Goal: Transaction & Acquisition: Purchase product/service

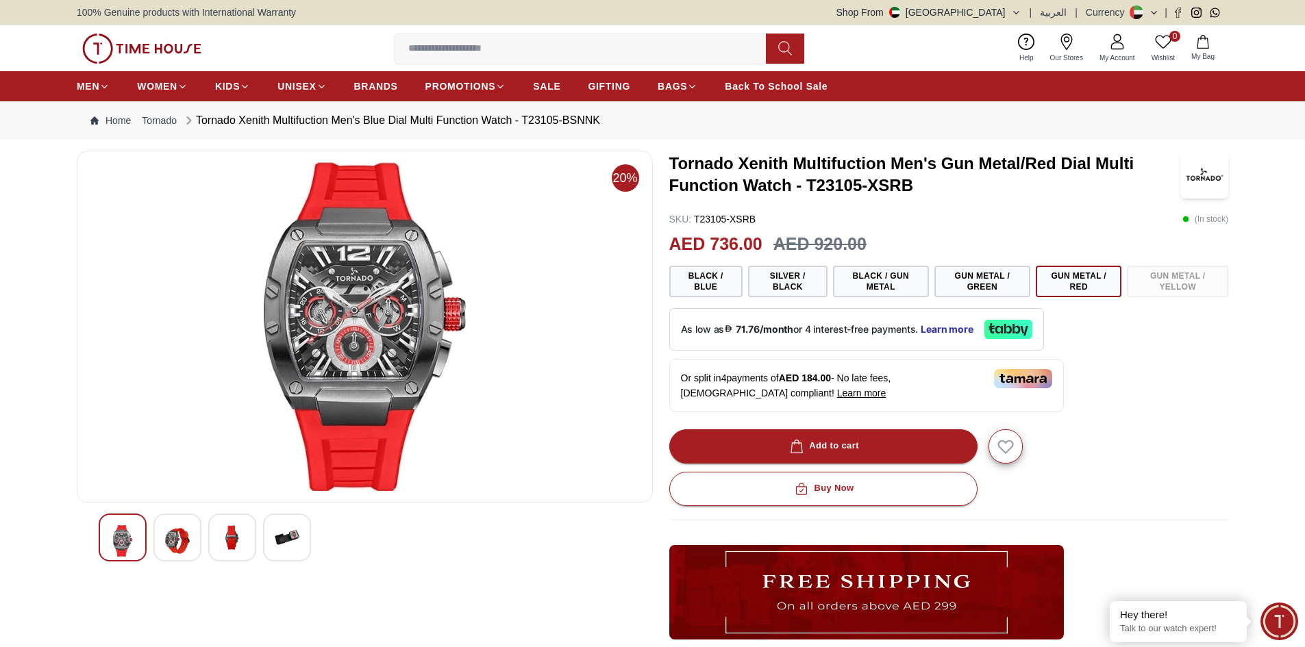
click at [158, 541] on div at bounding box center [177, 538] width 48 height 48
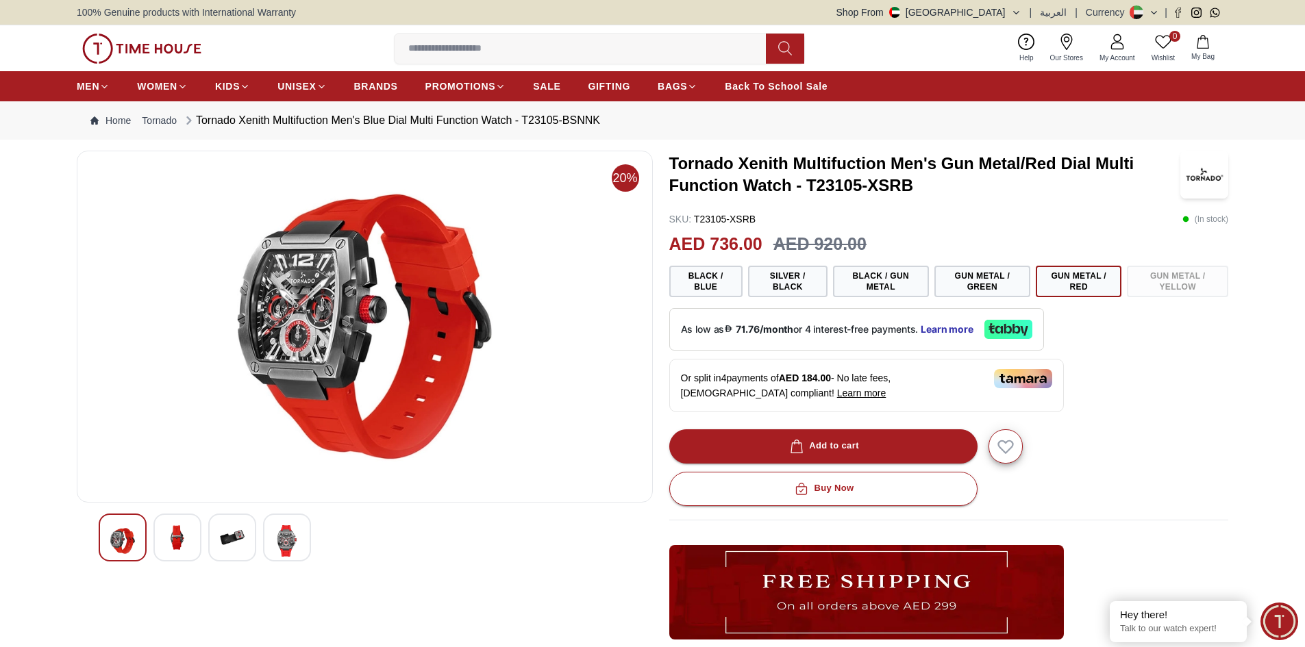
click at [245, 540] on div at bounding box center [232, 538] width 48 height 48
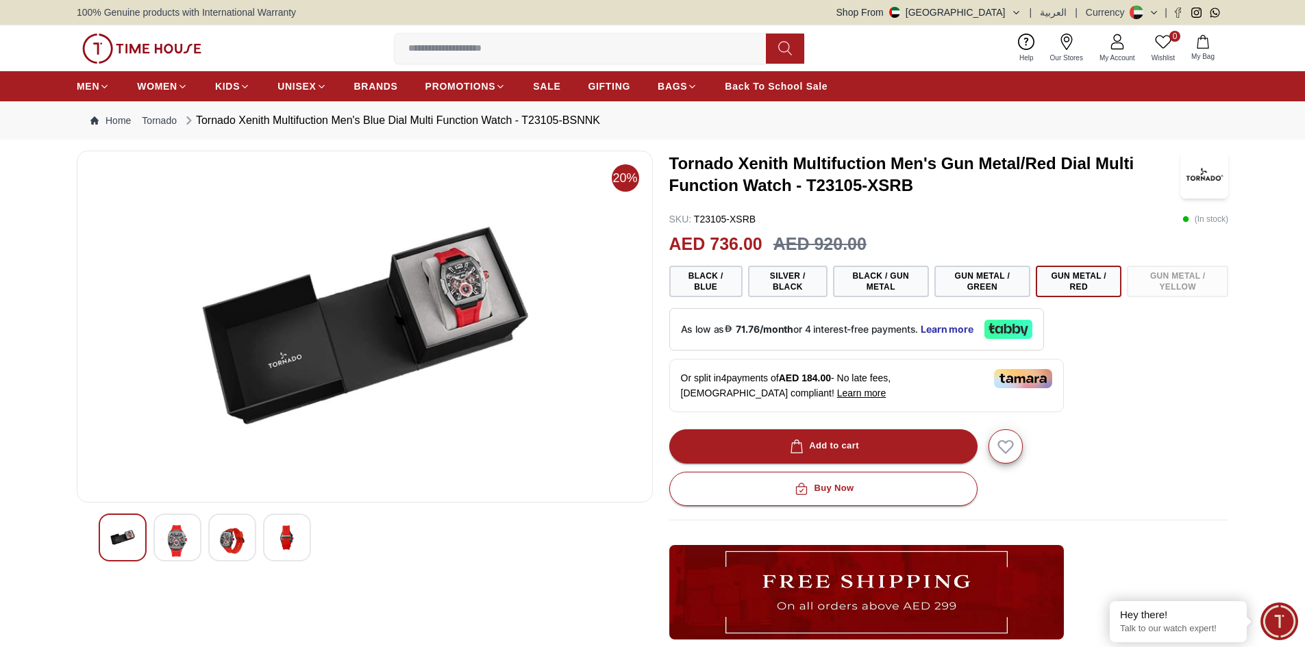
click at [279, 537] on img at bounding box center [287, 537] width 25 height 25
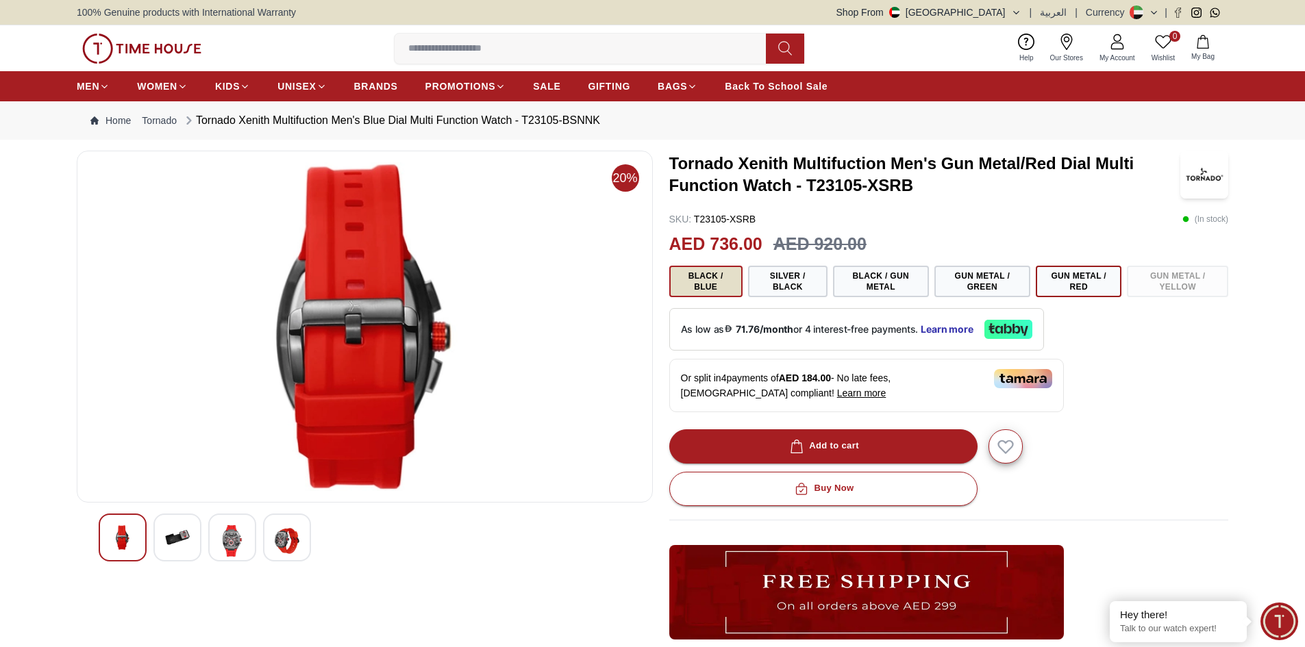
click at [723, 287] on button "Black / Blue" at bounding box center [705, 282] width 73 height 32
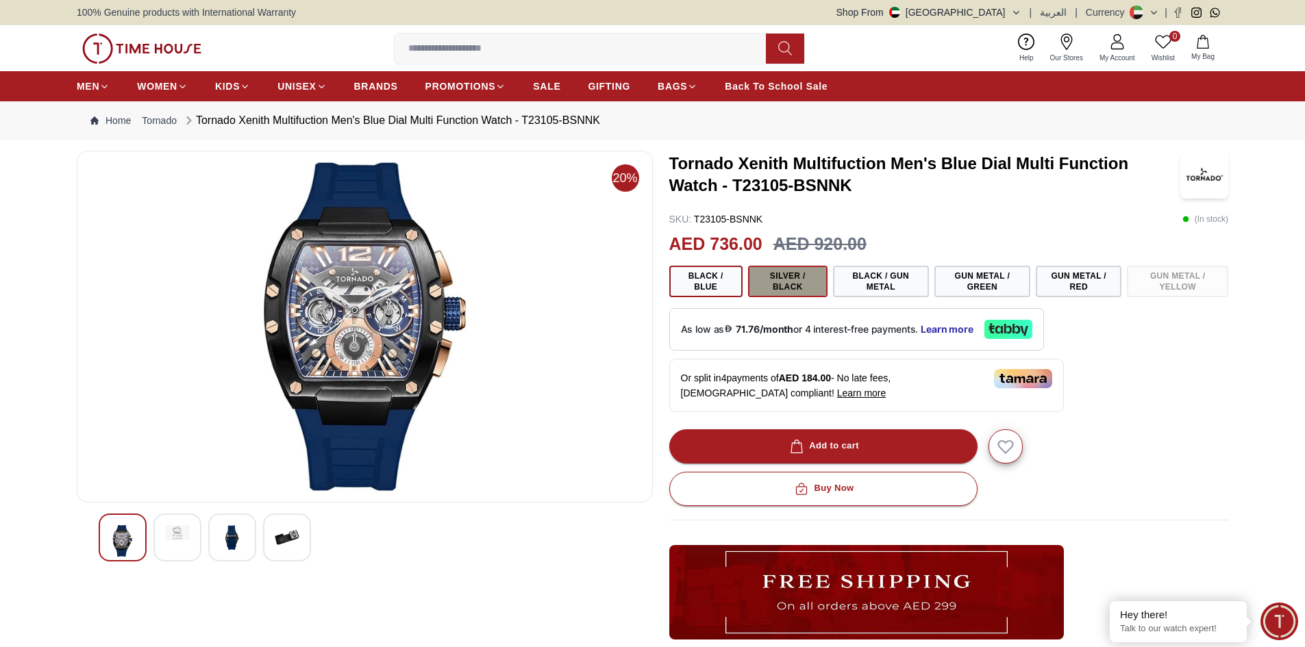
click at [808, 291] on button "Silver / Black" at bounding box center [787, 282] width 79 height 32
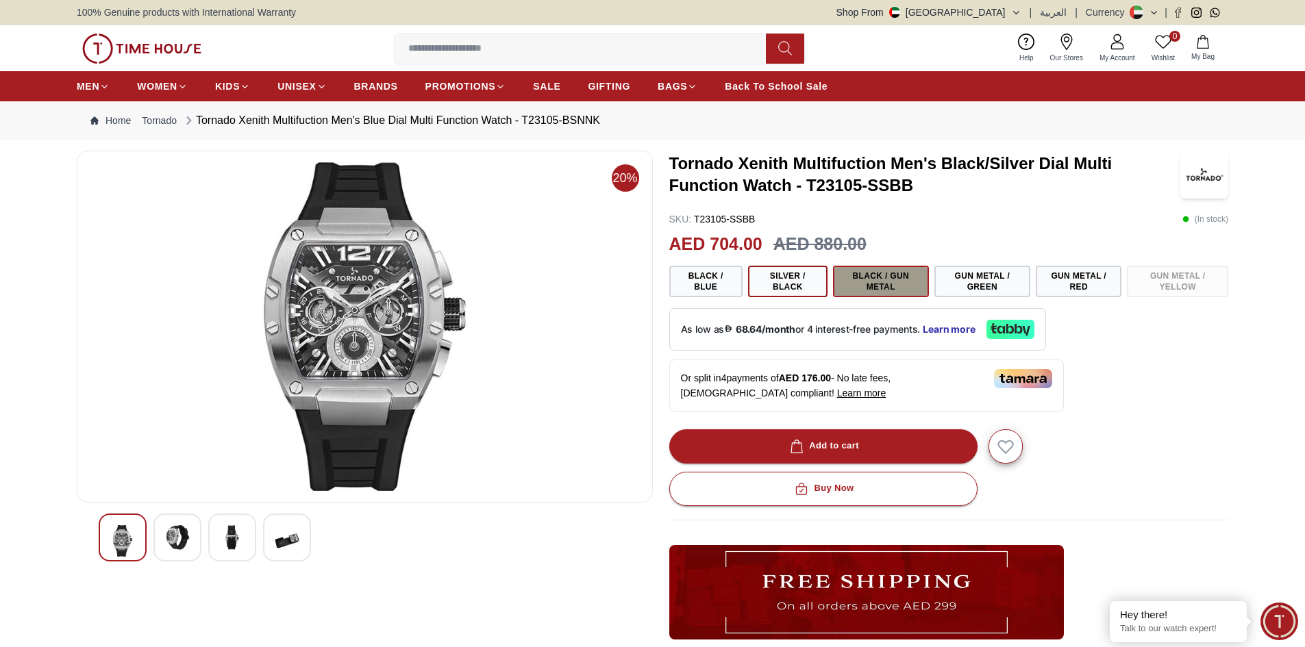
click at [884, 282] on button "Black / Gun Metal" at bounding box center [881, 282] width 96 height 32
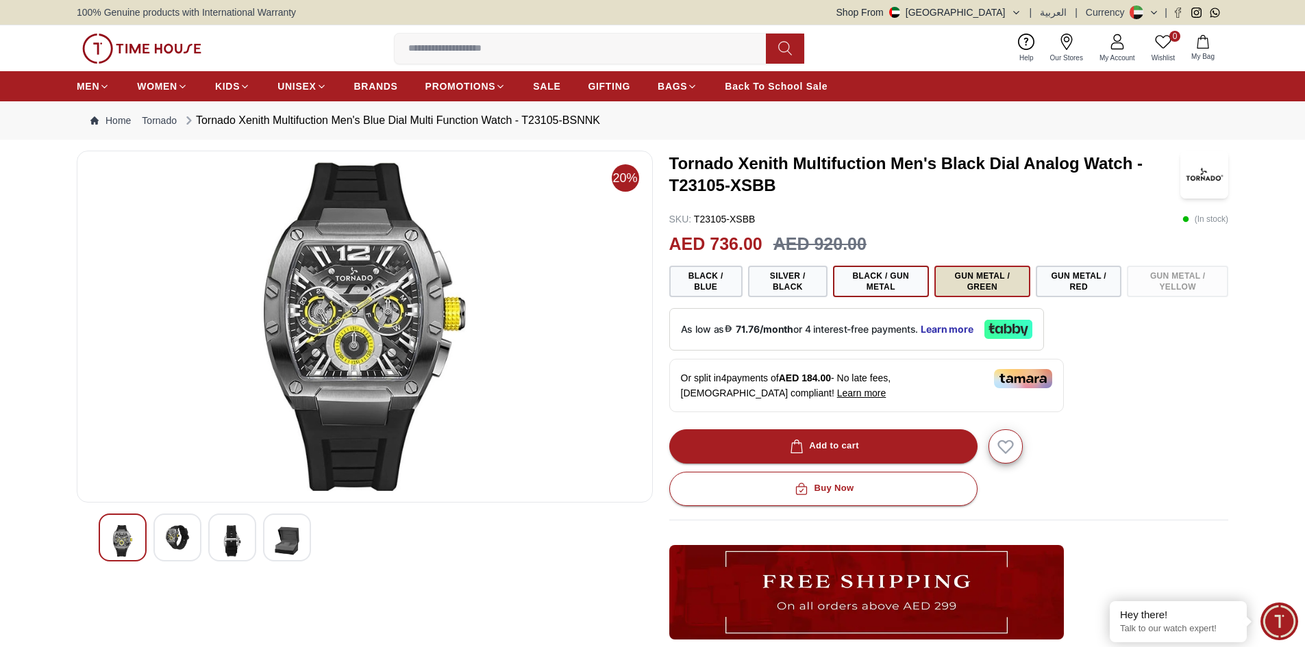
click at [975, 286] on button "Gun Metal / Green" at bounding box center [982, 282] width 96 height 32
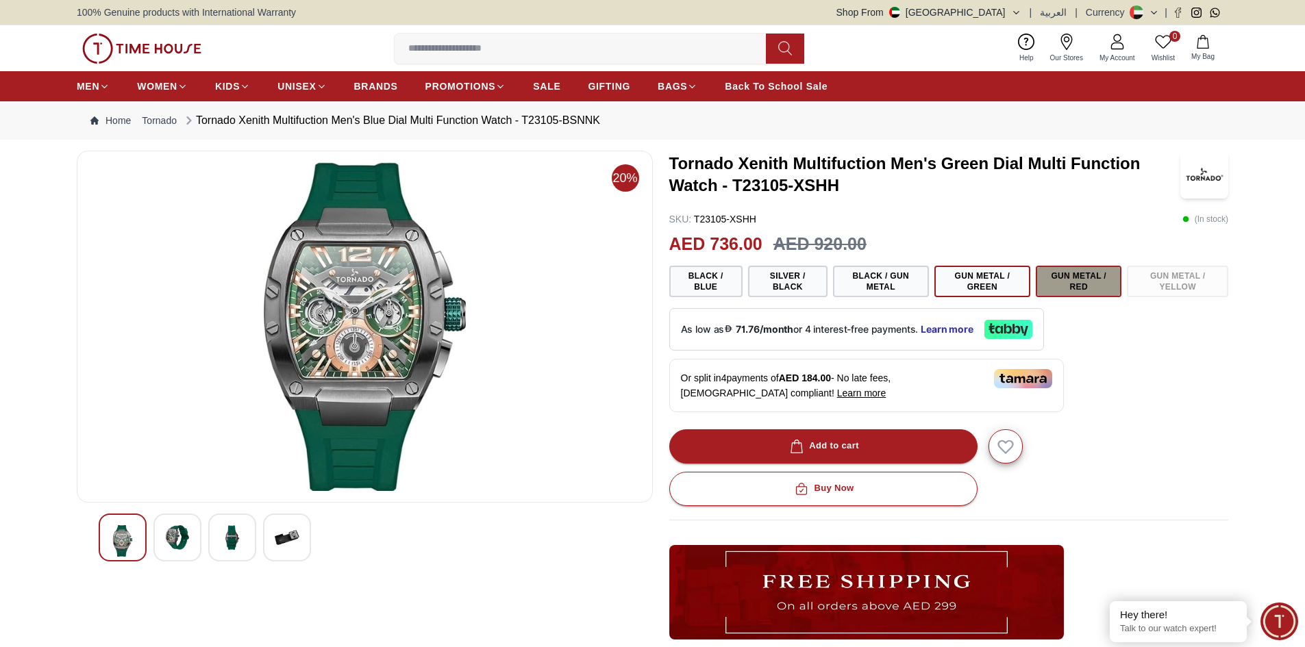
click at [1073, 286] on button "Gun Metal / Red" at bounding box center [1079, 282] width 86 height 32
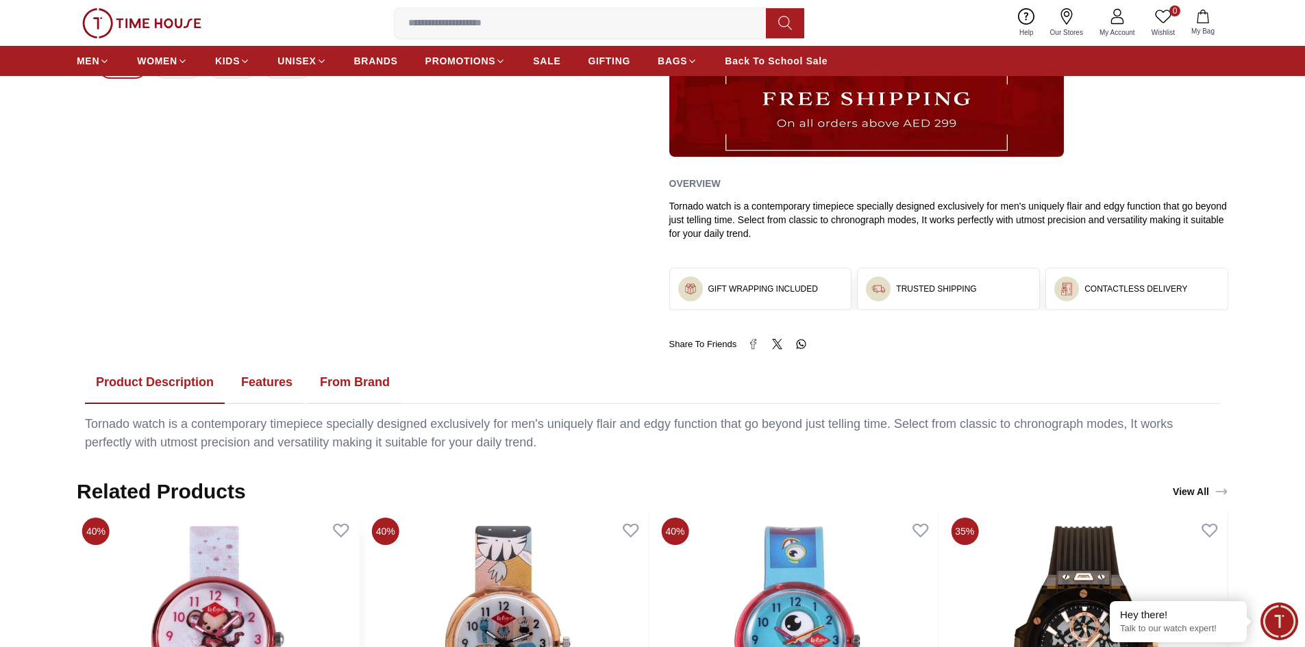
scroll to position [411, 0]
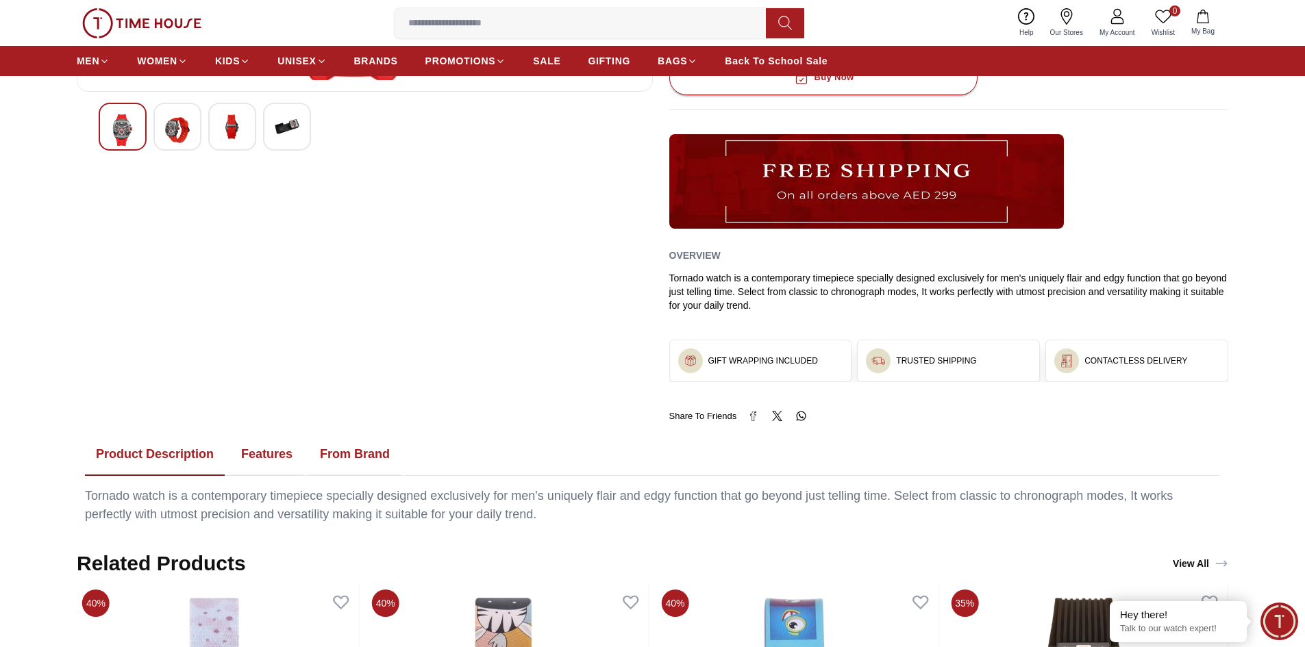
click at [253, 455] on button "Features" at bounding box center [266, 455] width 73 height 42
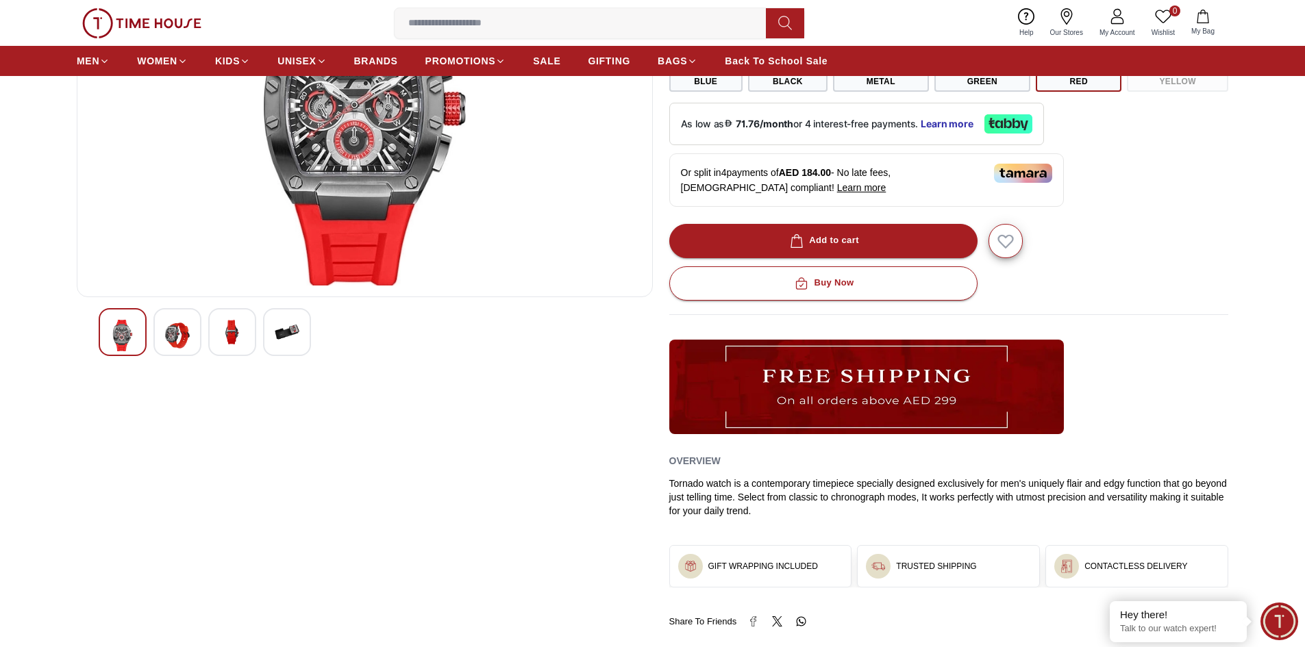
scroll to position [479, 0]
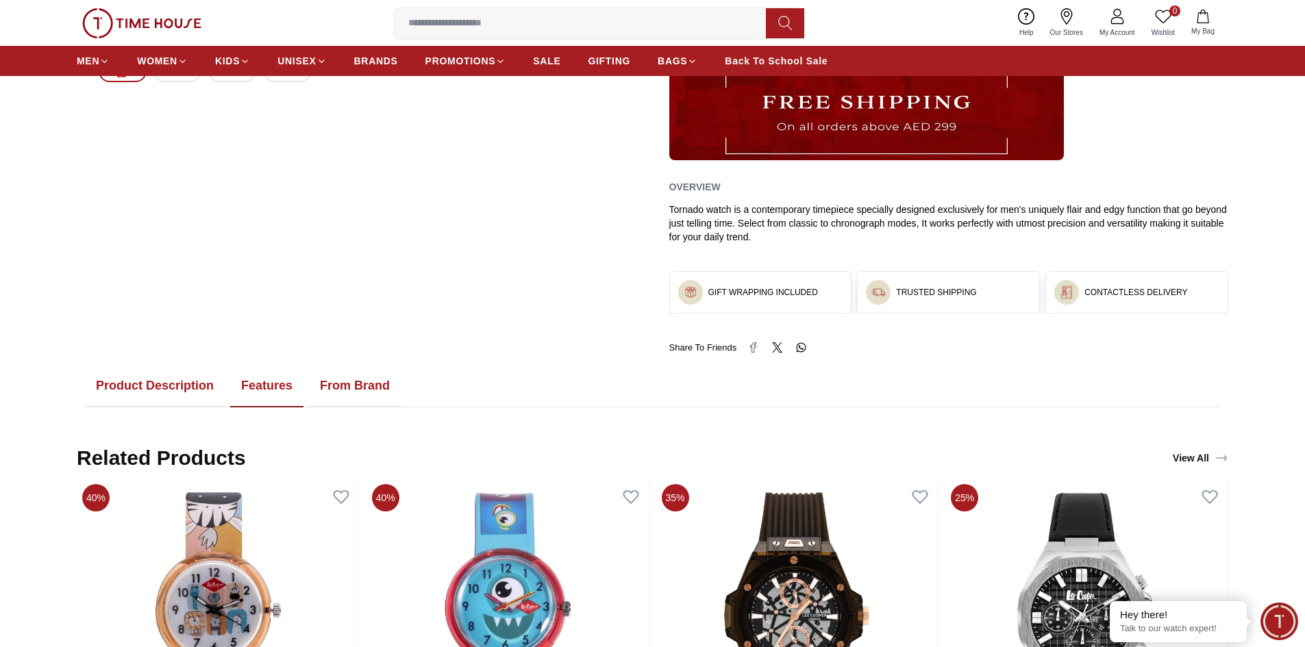
click at [193, 393] on button "Product Description" at bounding box center [155, 386] width 140 height 42
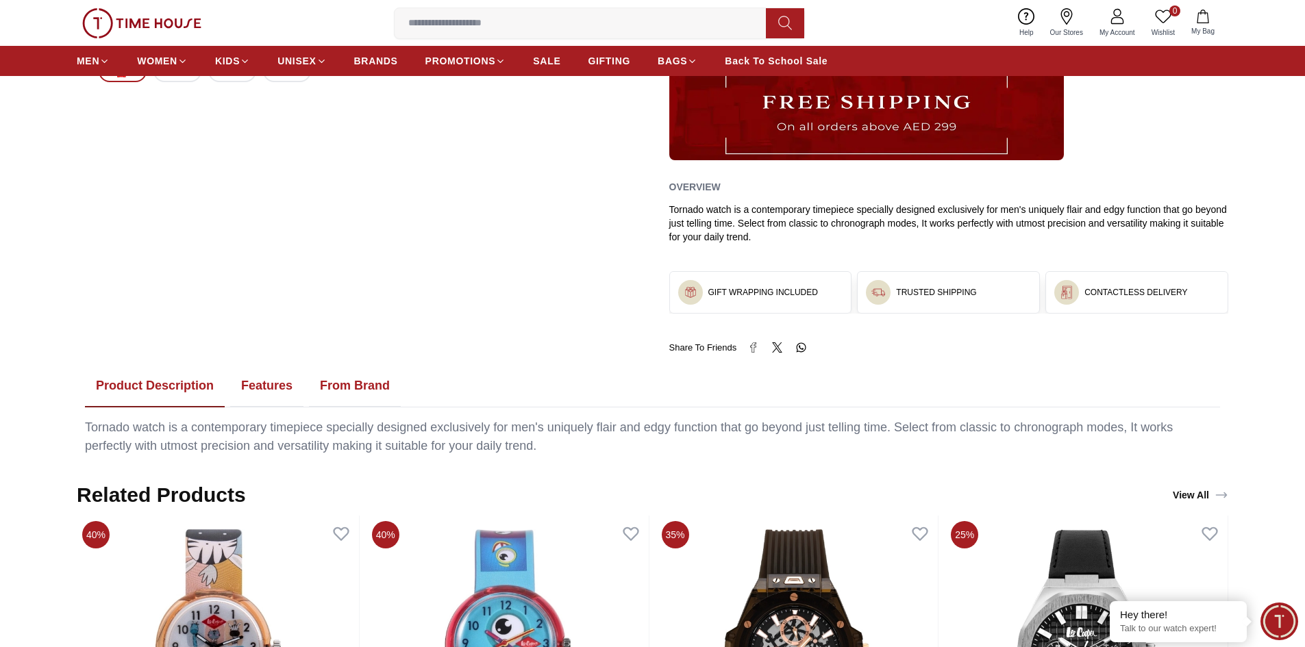
click at [260, 386] on button "Features" at bounding box center [266, 386] width 73 height 42
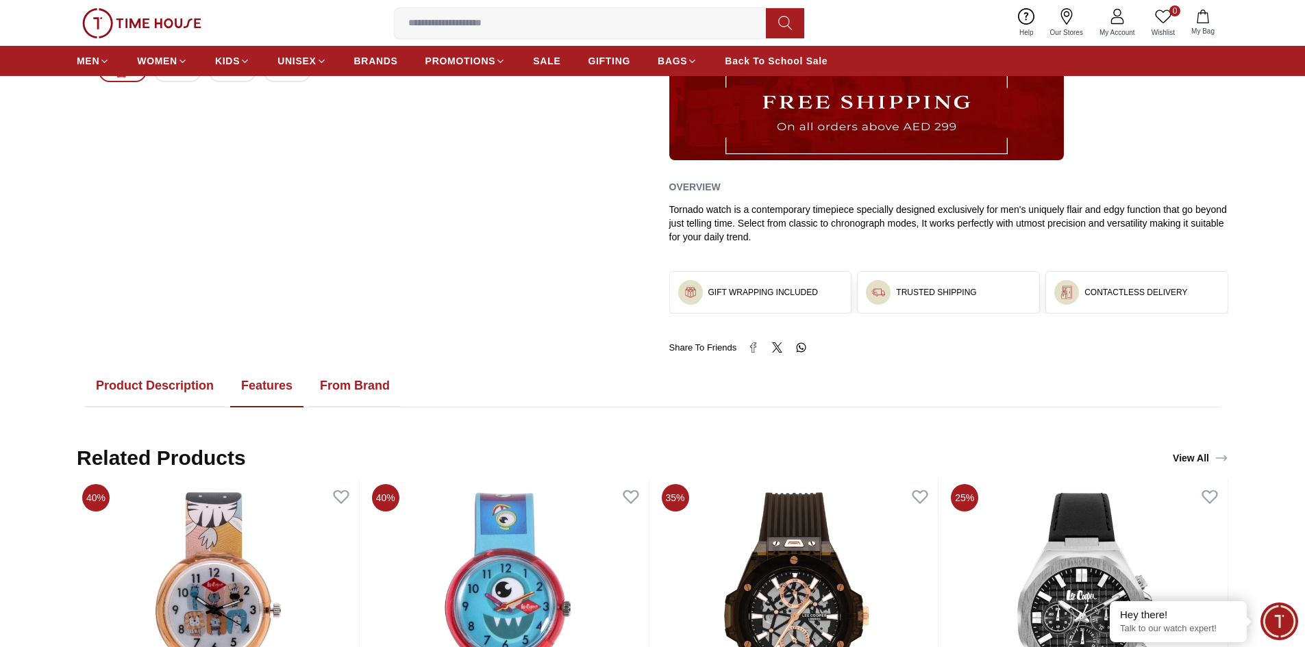
click at [326, 391] on button "From Brand" at bounding box center [355, 386] width 92 height 42
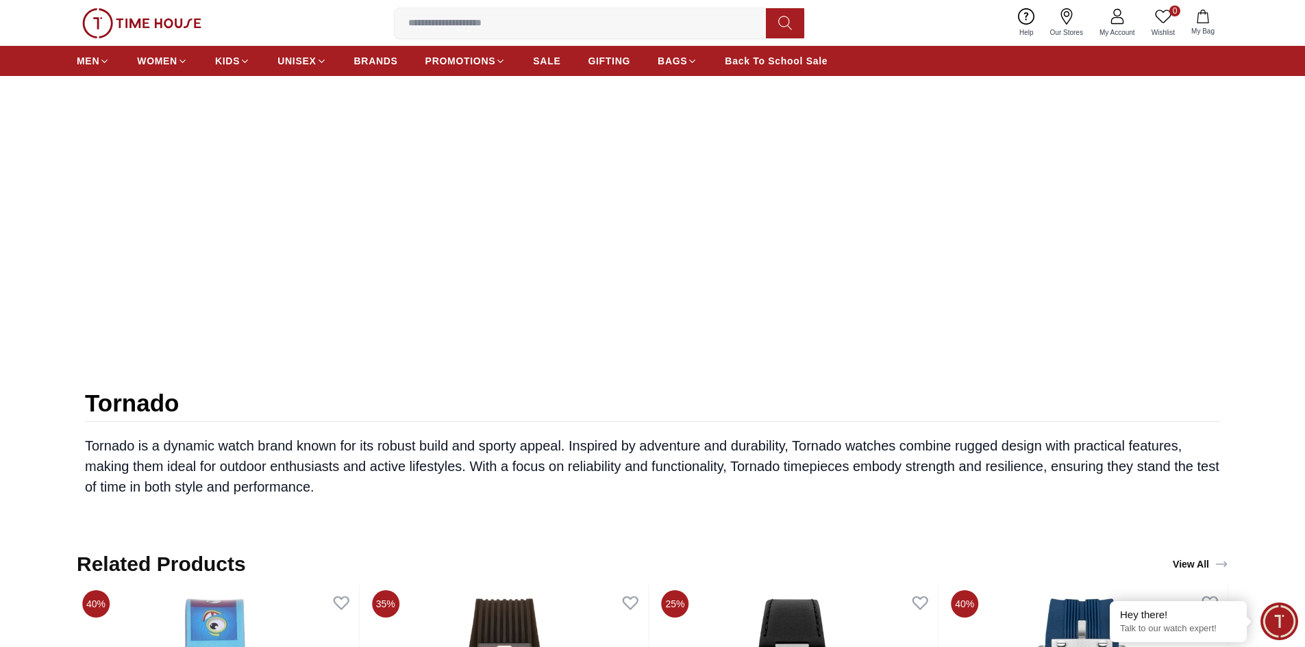
scroll to position [822, 0]
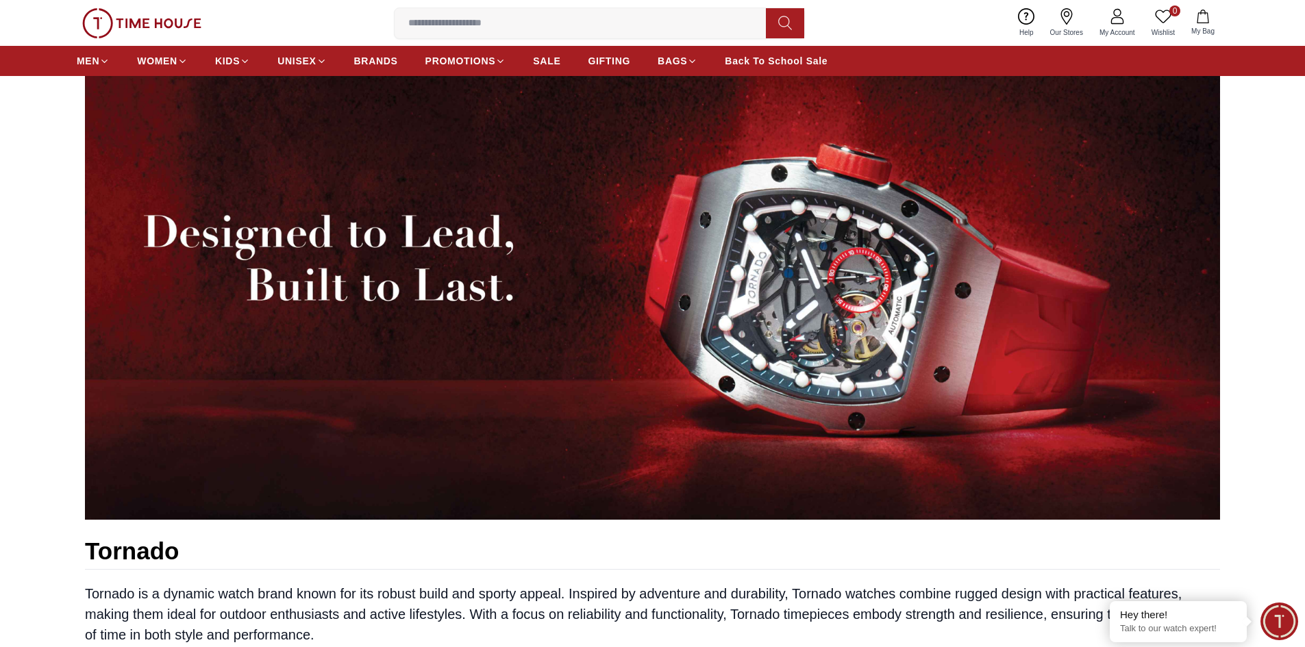
click at [693, 247] on img at bounding box center [652, 297] width 1135 height 443
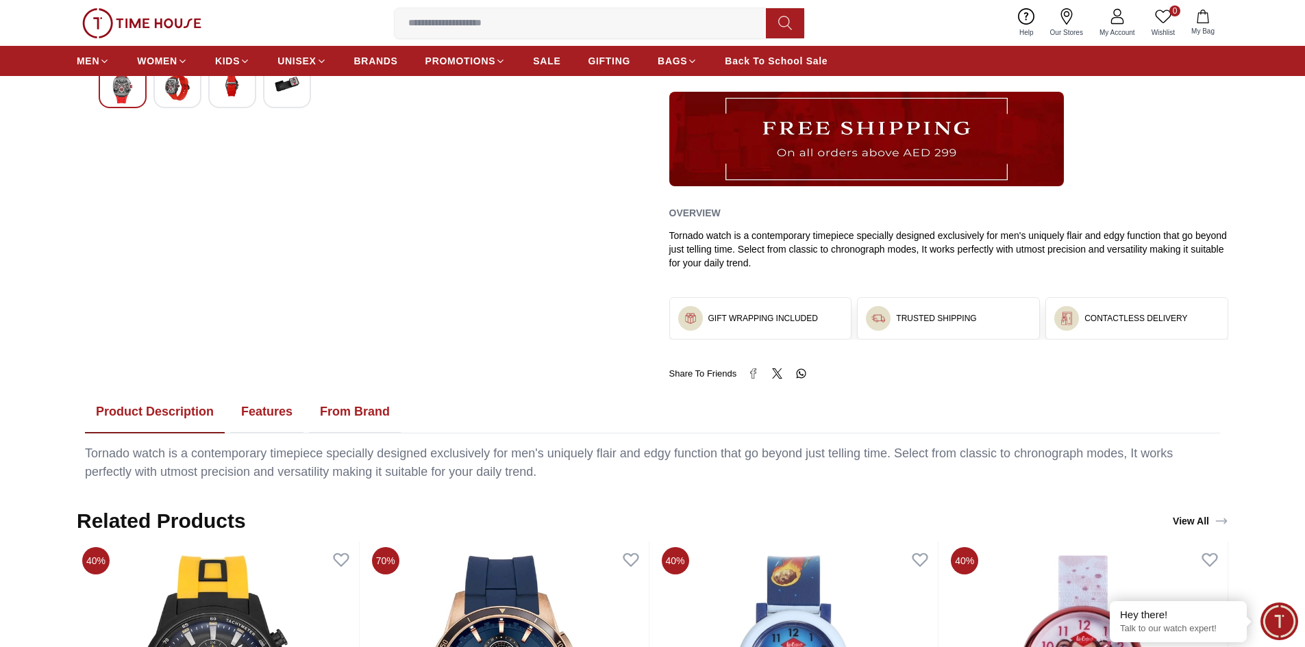
scroll to position [111, 0]
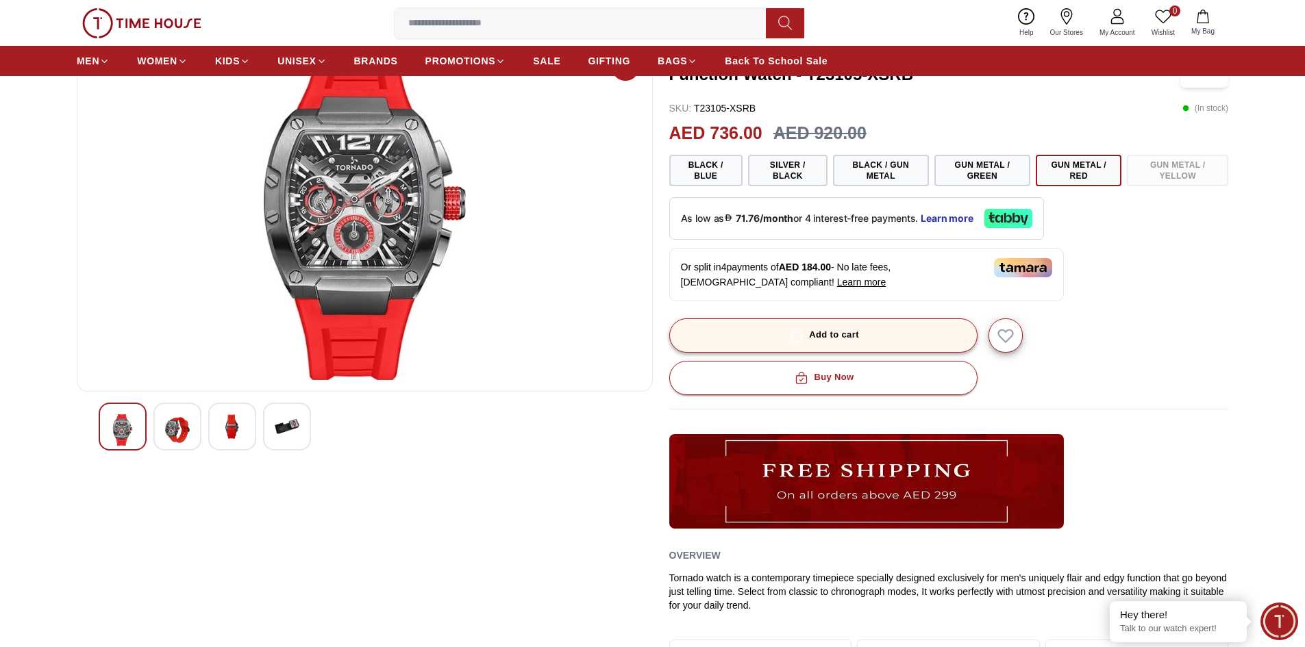
click at [831, 340] on div "Add to cart" at bounding box center [823, 335] width 72 height 16
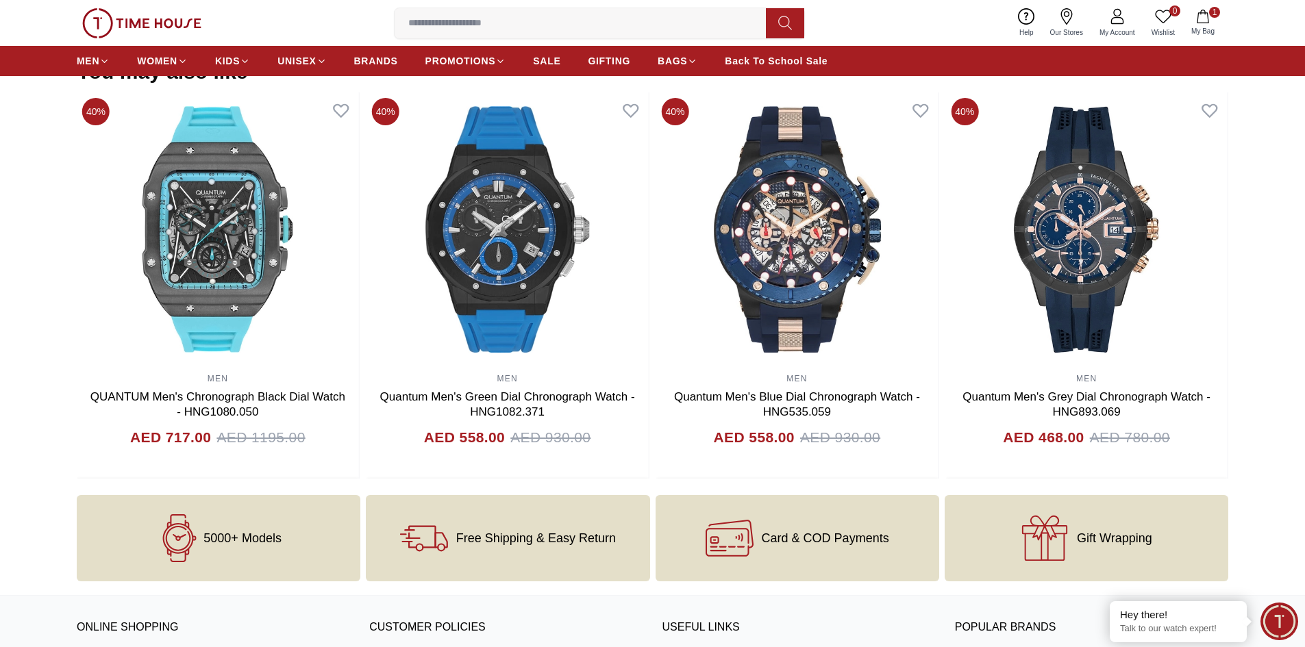
scroll to position [1370, 0]
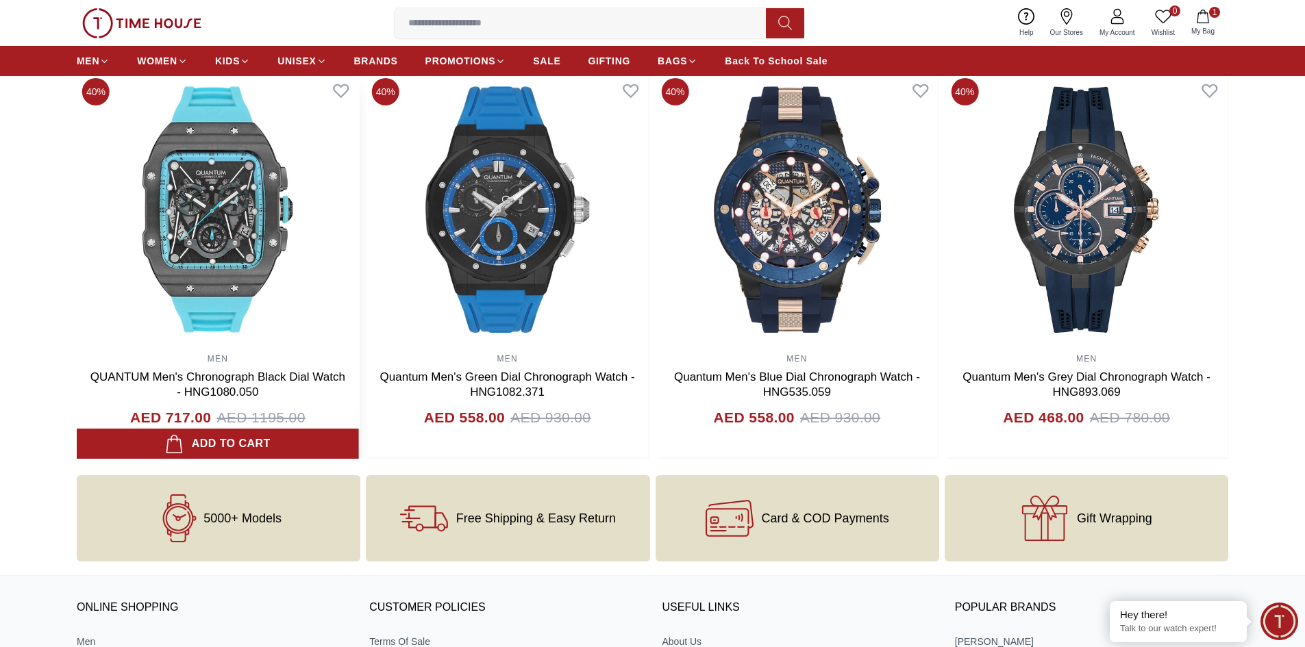
click at [252, 253] on img at bounding box center [218, 210] width 282 height 274
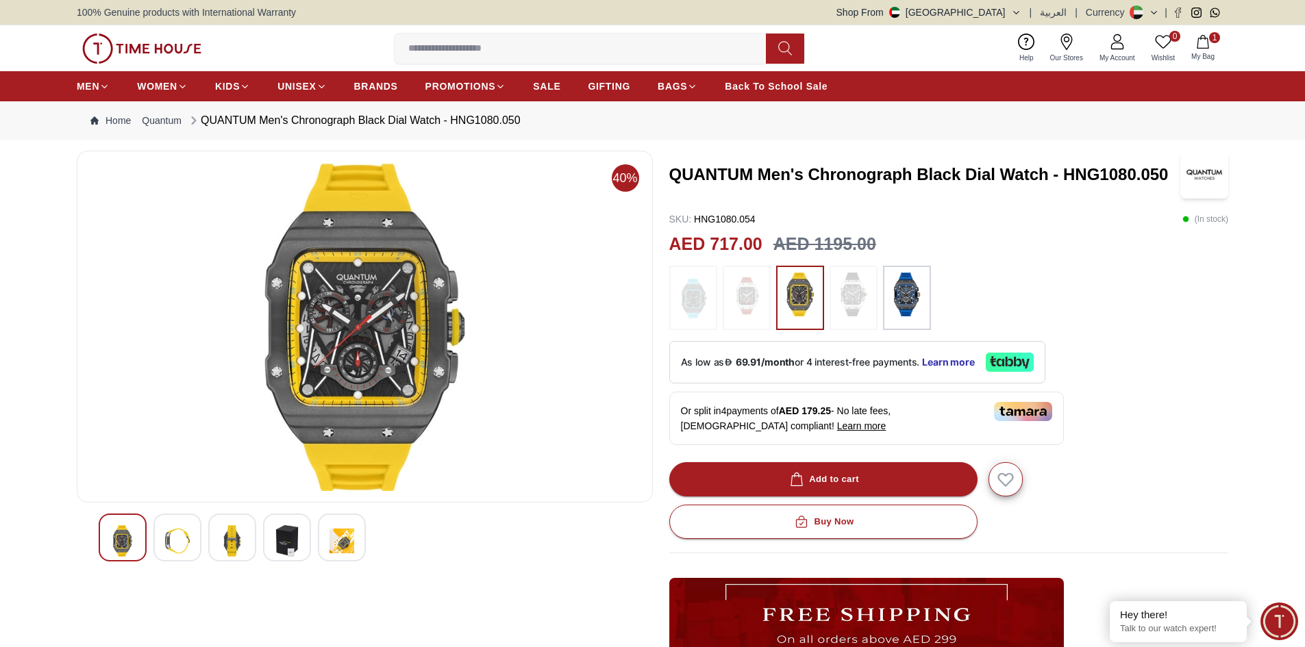
click at [697, 303] on img at bounding box center [693, 298] width 34 height 51
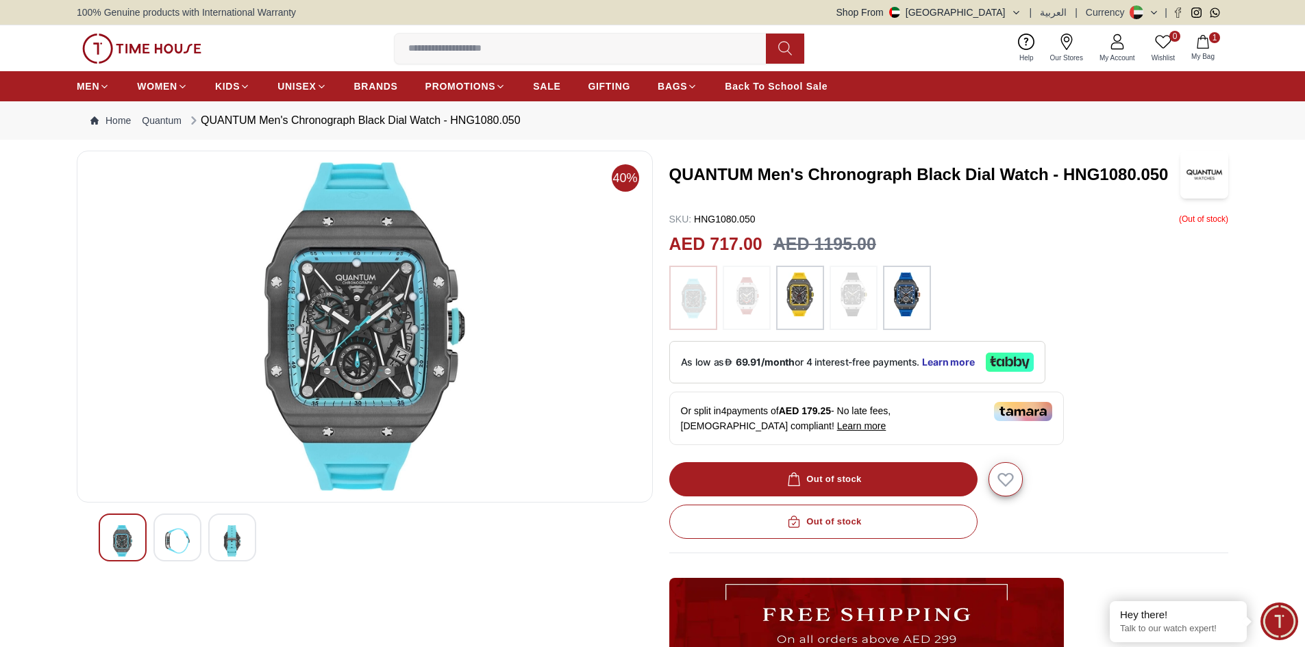
click at [189, 534] on img at bounding box center [177, 541] width 25 height 32
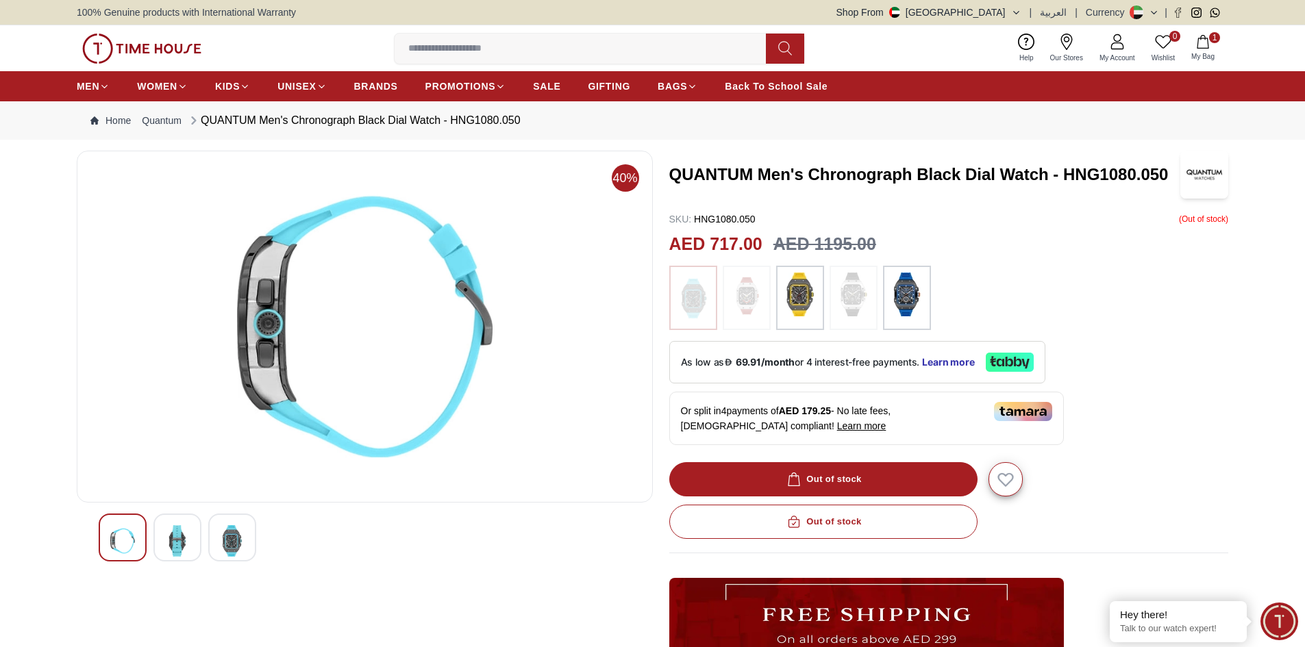
click at [220, 534] on img at bounding box center [232, 541] width 25 height 32
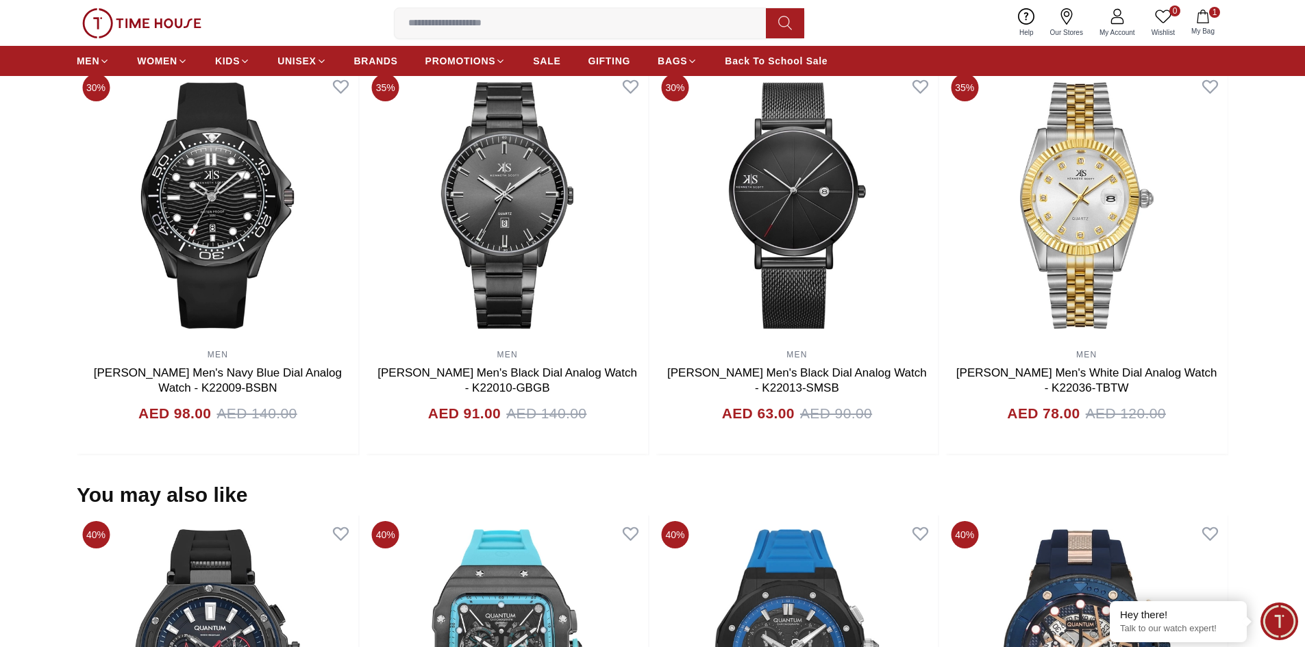
scroll to position [822, 0]
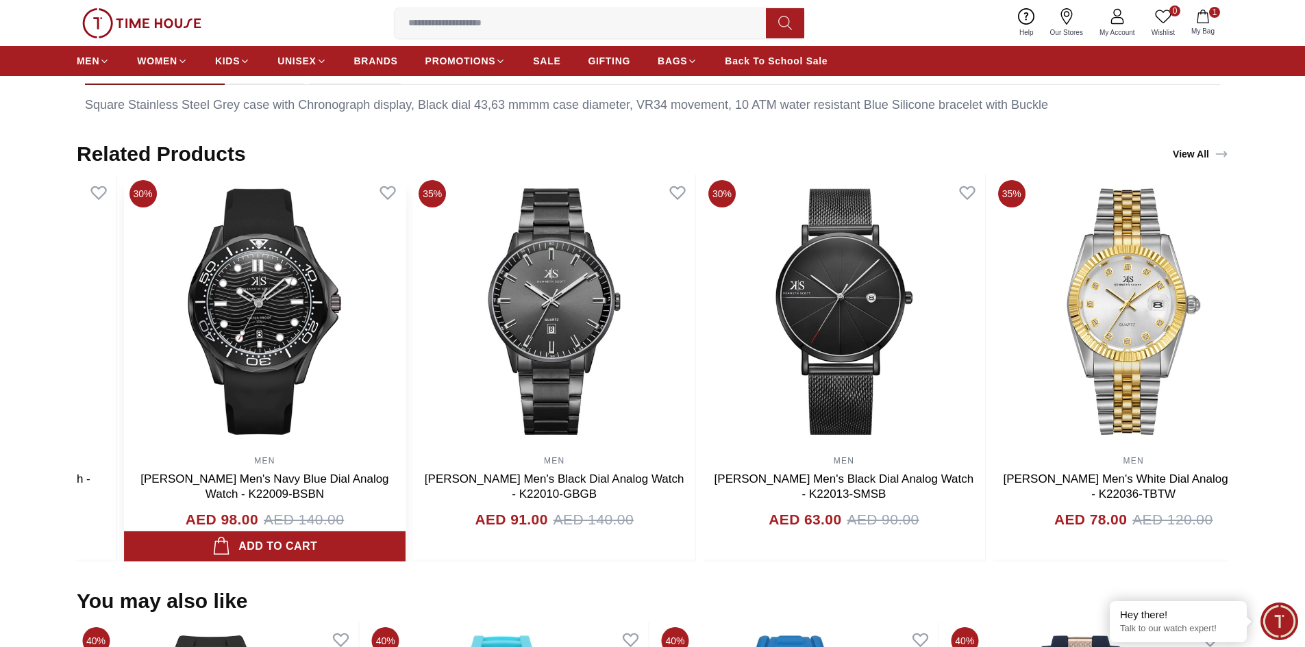
click at [166, 263] on img at bounding box center [265, 312] width 282 height 274
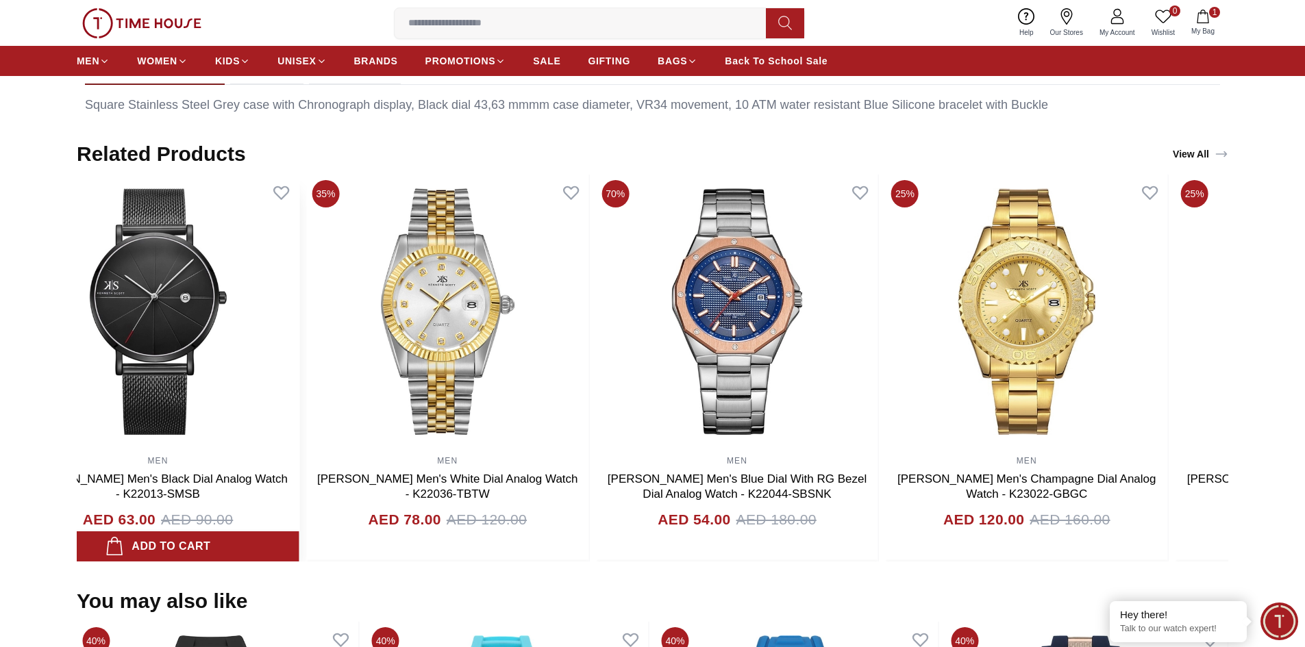
click at [8, 271] on section "Related Products View All 40% MEN QUANTUM Men's Chronograph Black Dial Watch - …" at bounding box center [652, 352] width 1305 height 420
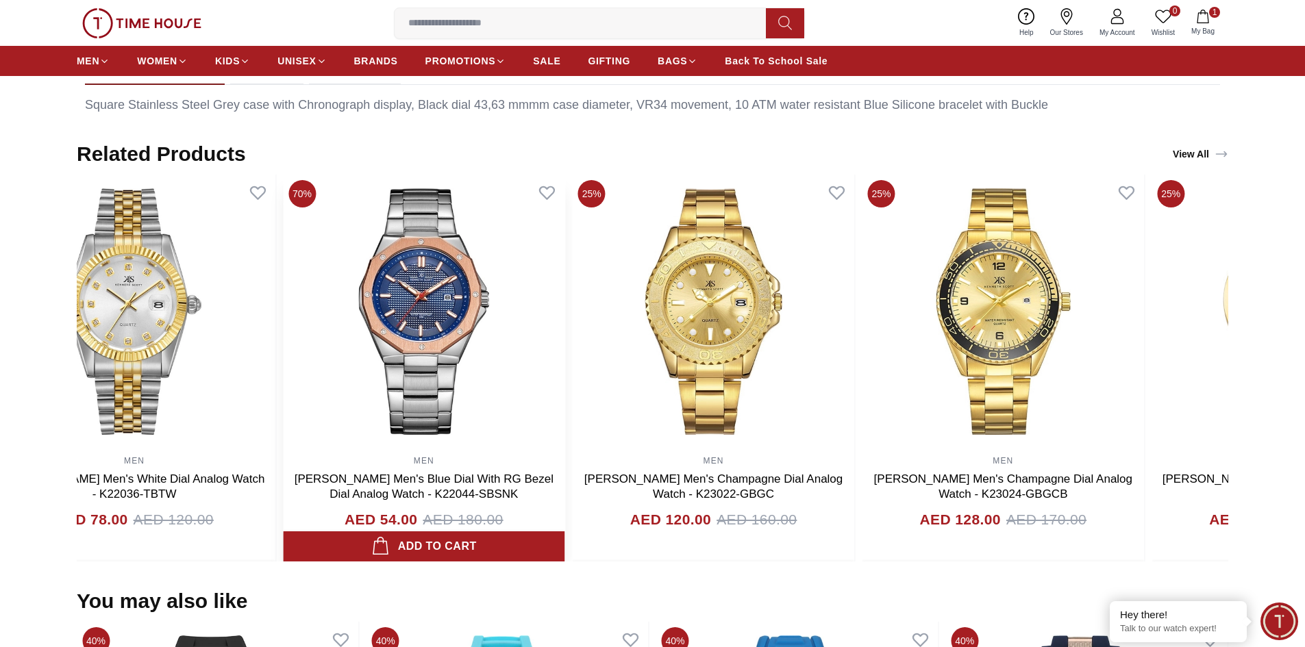
click at [130, 283] on div "40% MEN QUANTUM Men's Chronograph Black Dial Watch - HNG1080.050 AED 717.00 AED…" at bounding box center [652, 368] width 1151 height 387
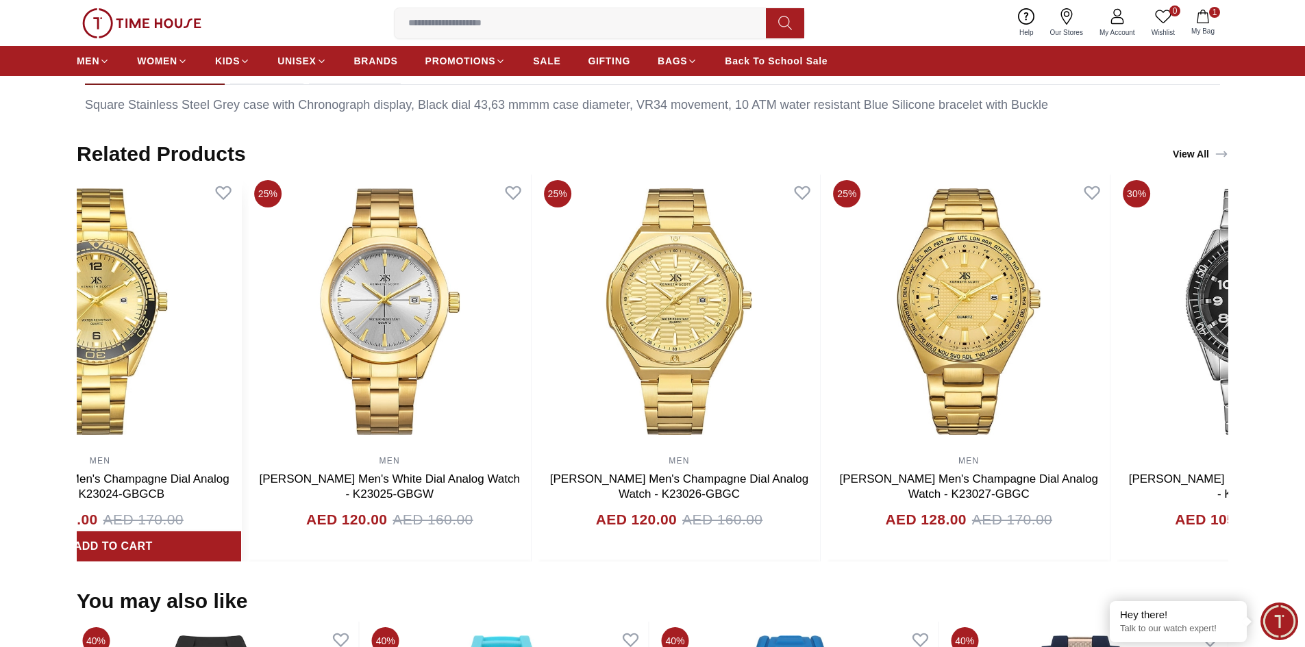
click at [85, 274] on img at bounding box center [100, 312] width 282 height 274
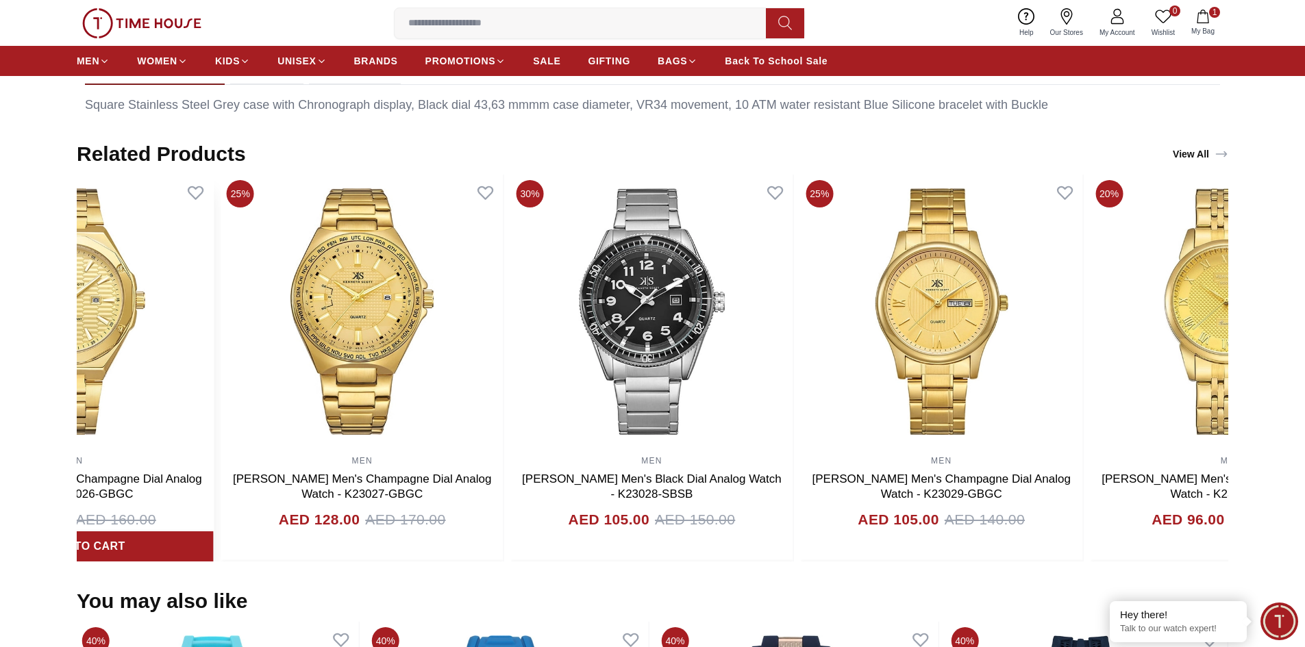
click at [3, 240] on section "Related Products View All 40% MEN QUANTUM Men's Chronograph Black Dial Watch - …" at bounding box center [652, 352] width 1305 height 420
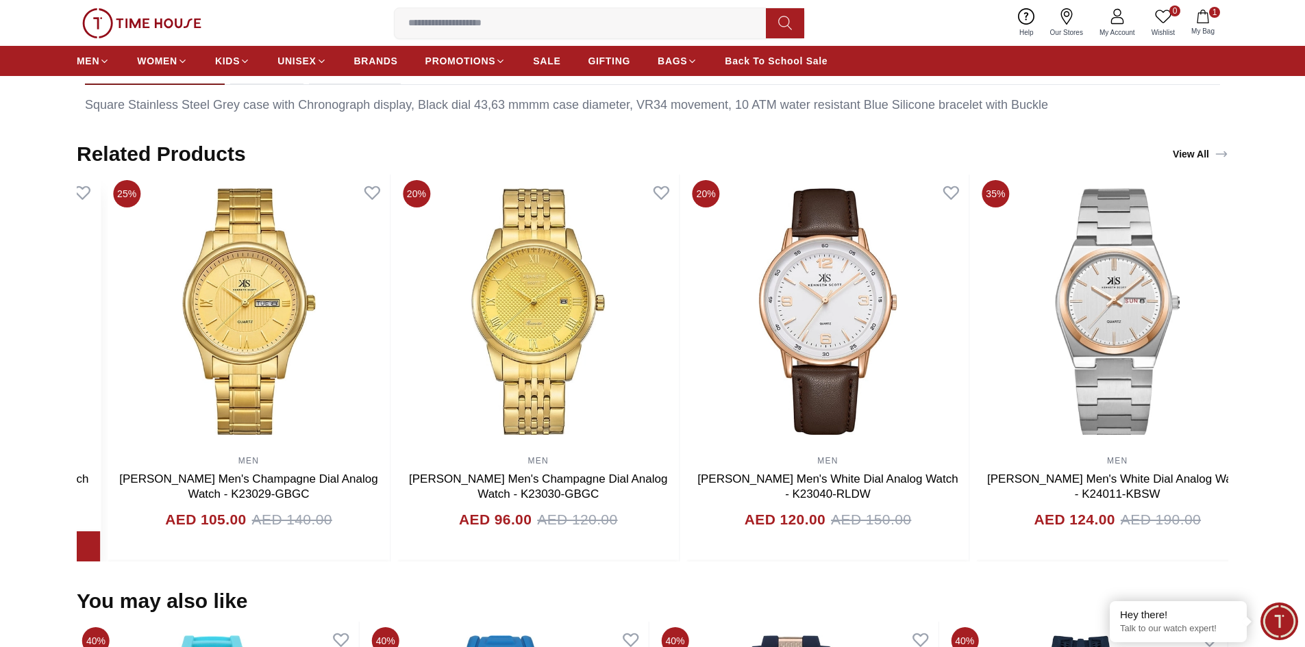
click at [62, 265] on section "Related Products View All 40% MEN QUANTUM Men's Chronograph Black Dial Watch - …" at bounding box center [652, 352] width 1305 height 420
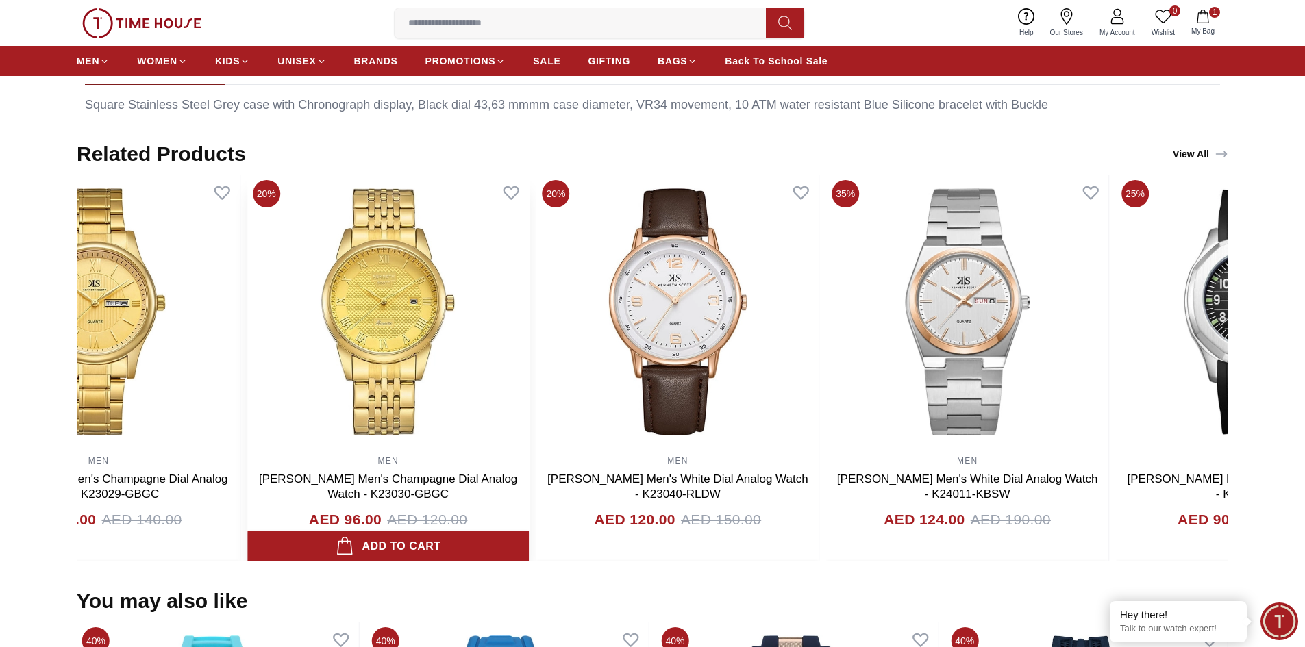
click at [24, 273] on section "Related Products View All 40% MEN QUANTUM Men's Chronograph Black Dial Watch - …" at bounding box center [652, 352] width 1305 height 420
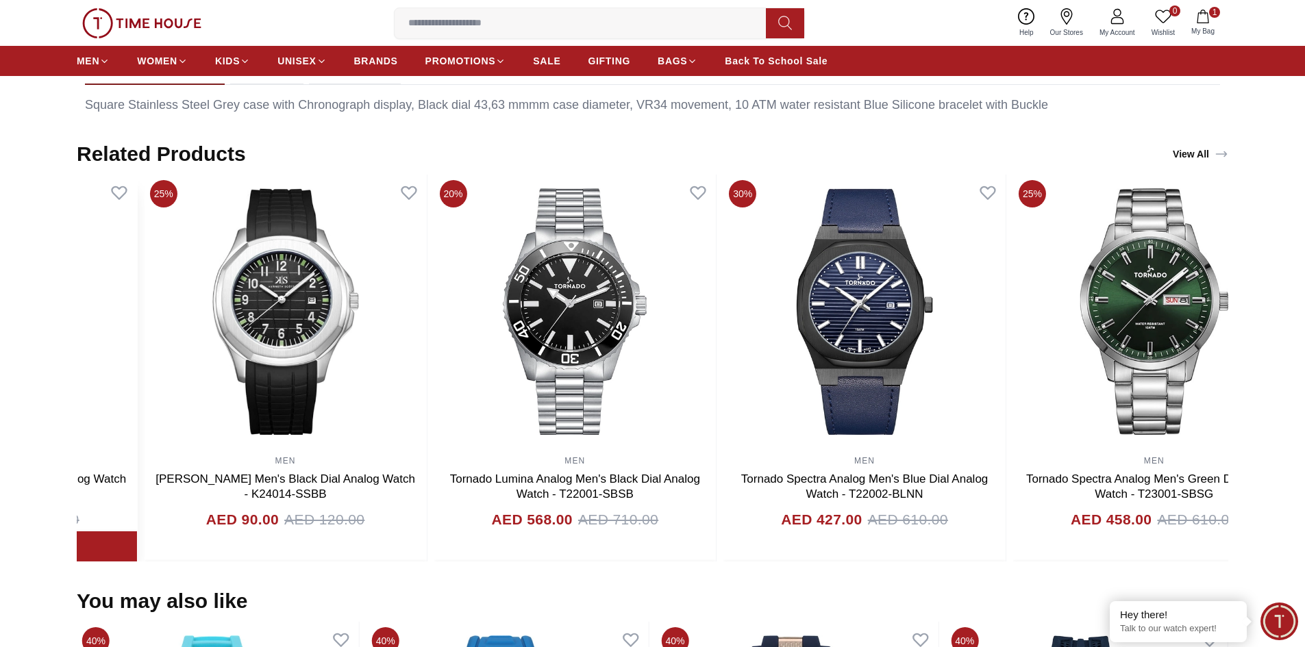
click at [0, 243] on section "Related Products View All 40% MEN QUANTUM Men's Chronograph Black Dial Watch - …" at bounding box center [652, 352] width 1305 height 420
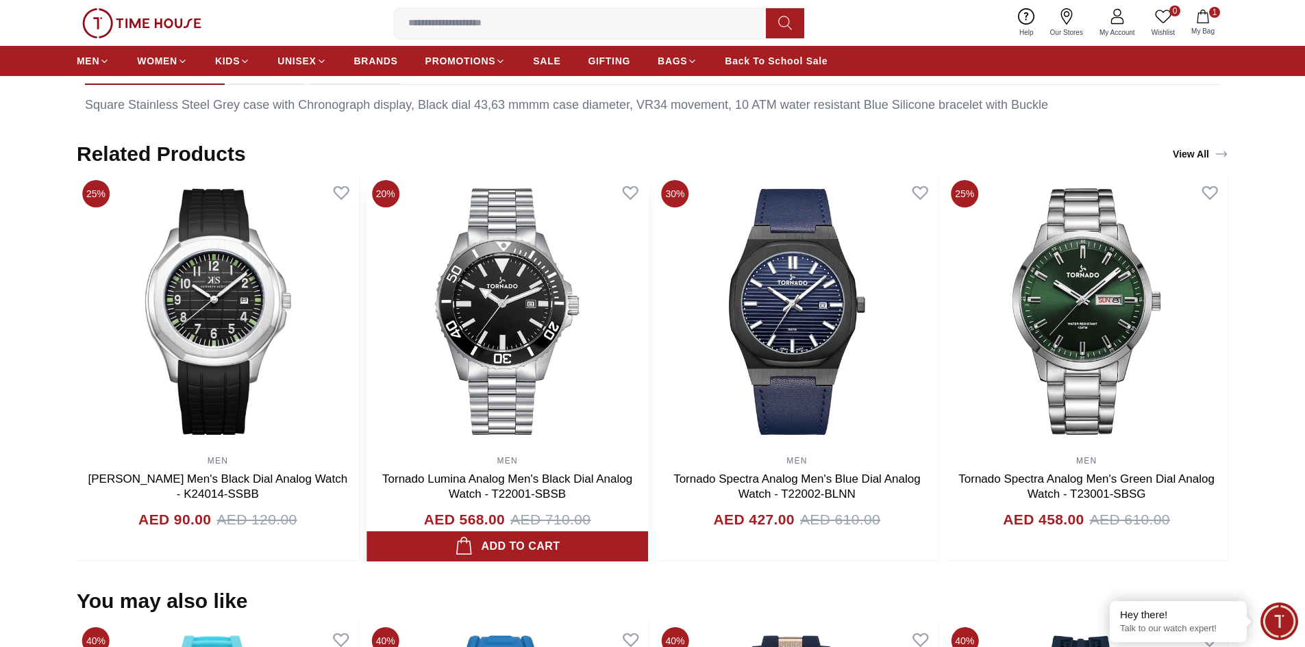
click at [366, 270] on img at bounding box center [507, 312] width 282 height 274
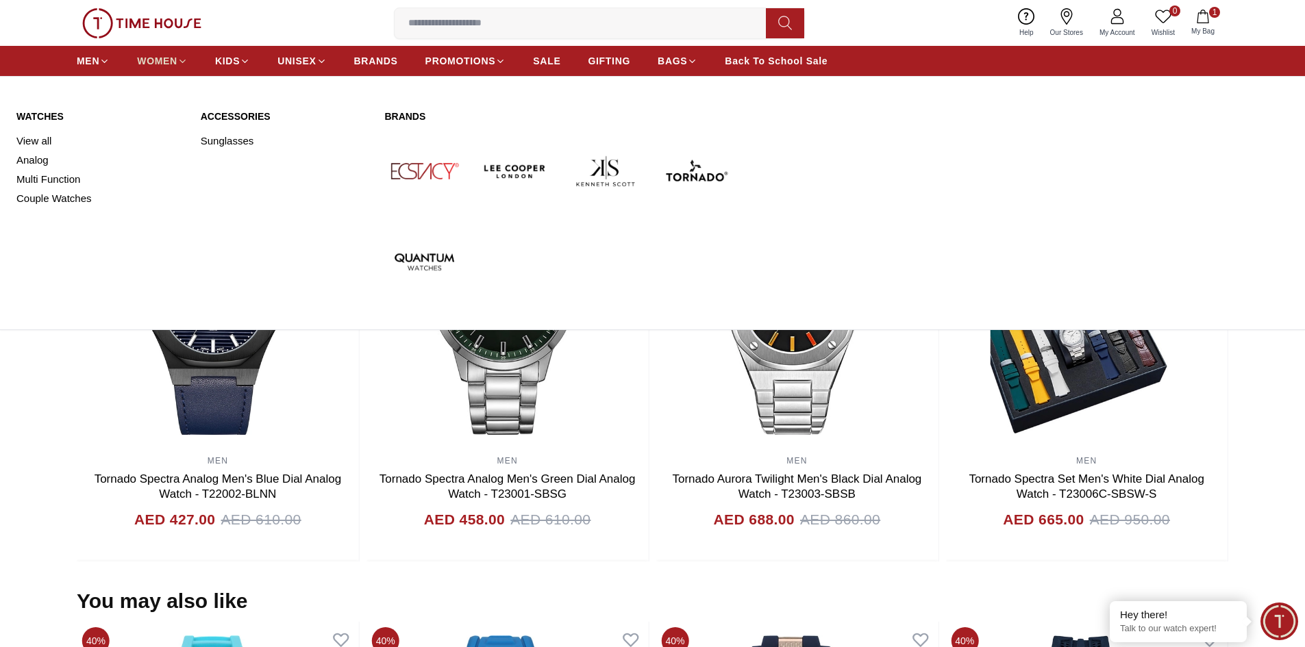
click at [185, 66] on icon at bounding box center [182, 61] width 10 height 10
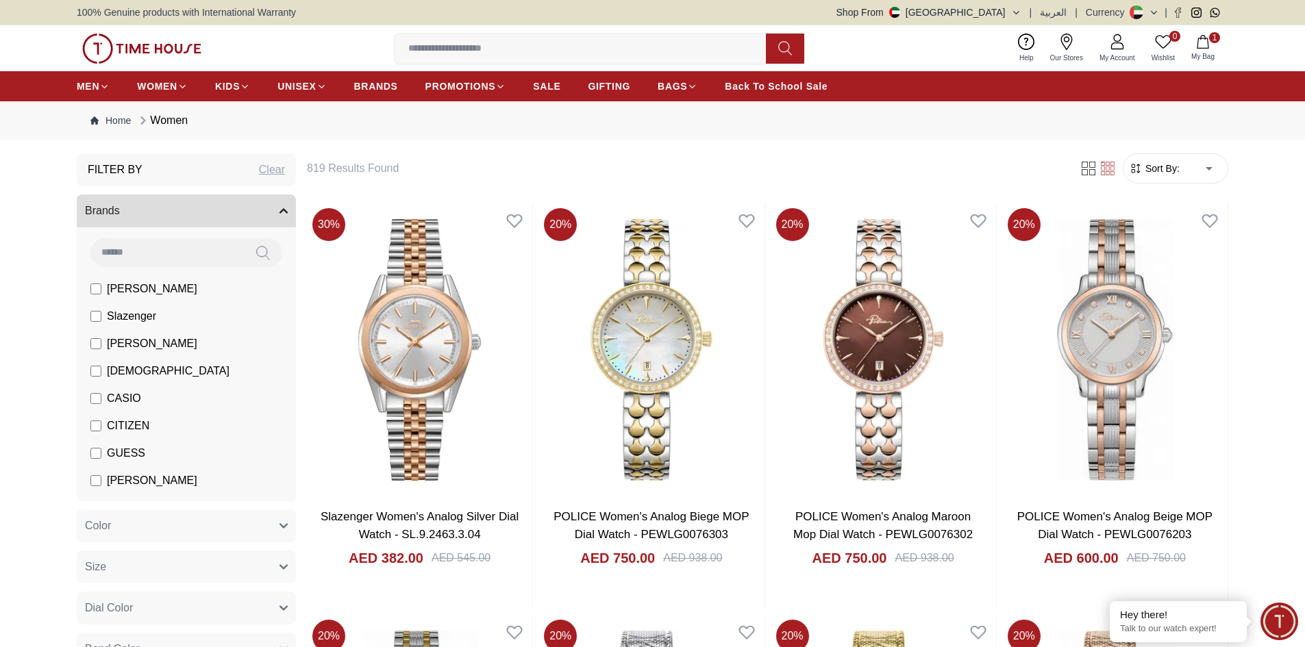
click at [101, 393] on label "CASIO" at bounding box center [115, 398] width 51 height 16
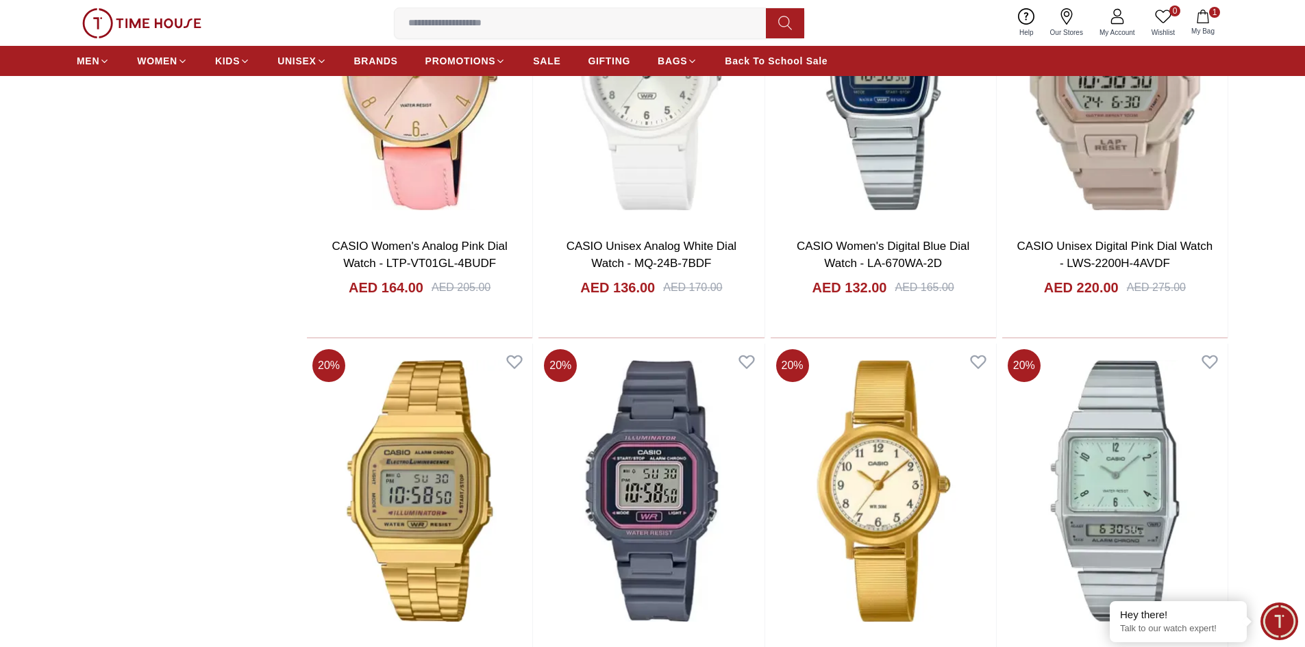
scroll to position [1849, 0]
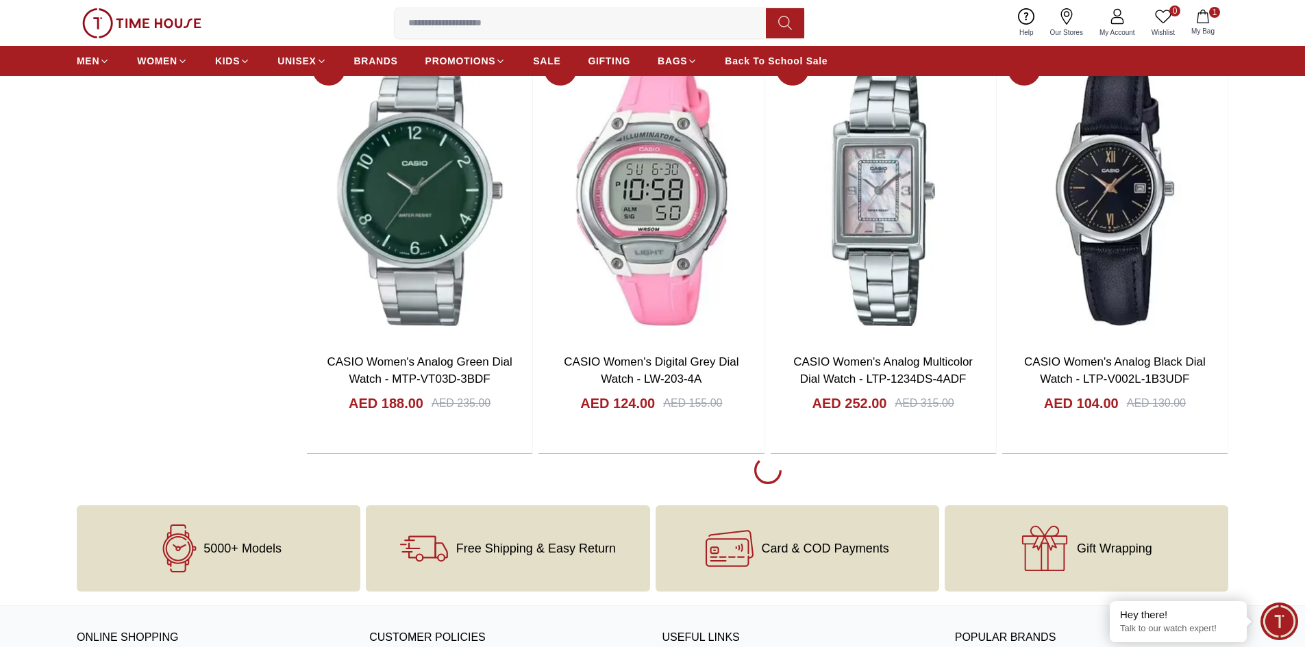
scroll to position [5959, 0]
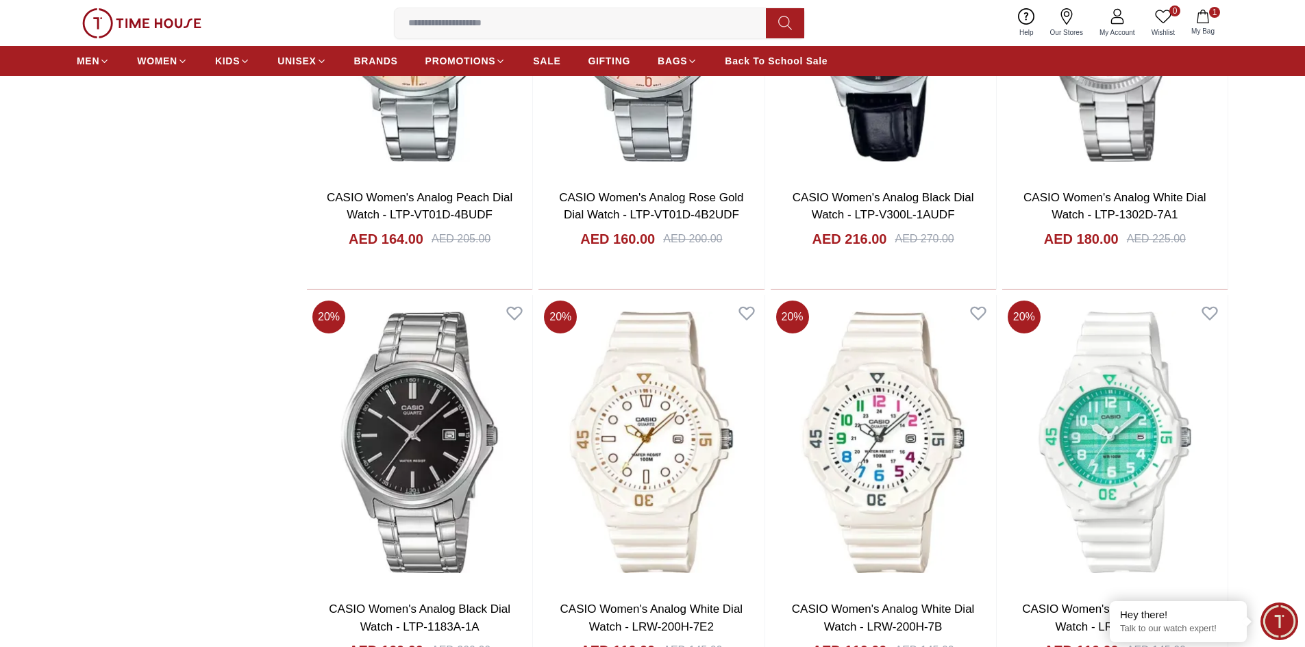
scroll to position [10206, 0]
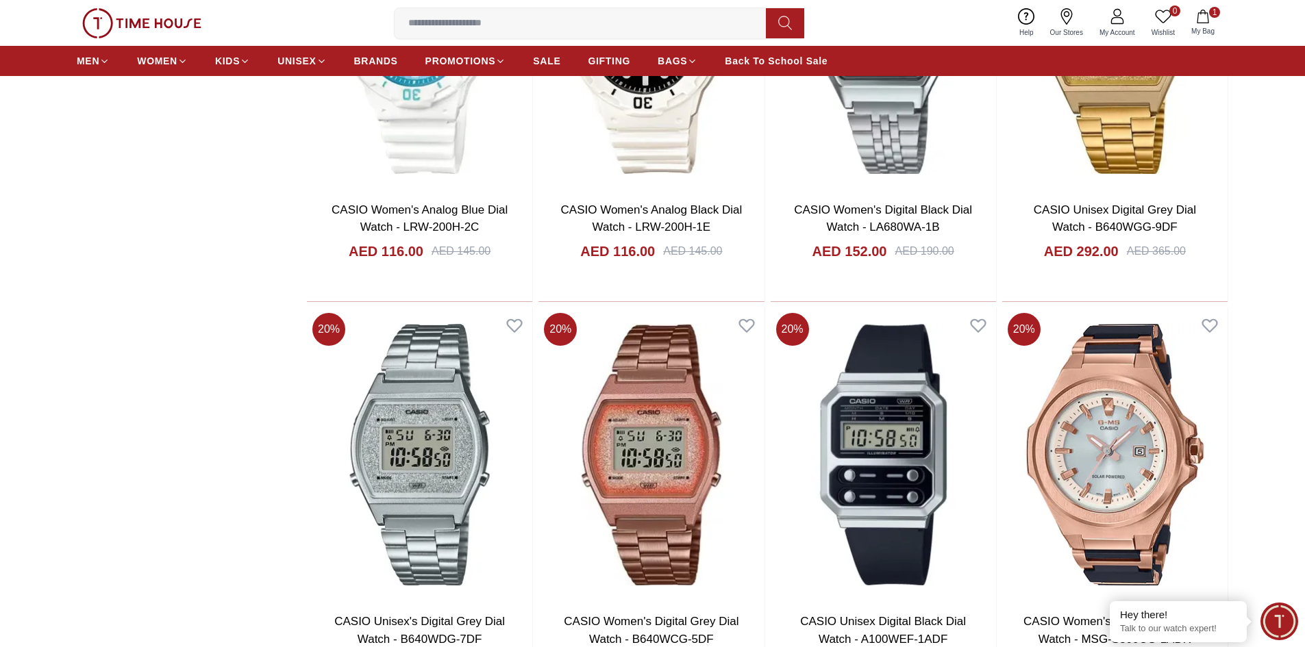
scroll to position [10754, 0]
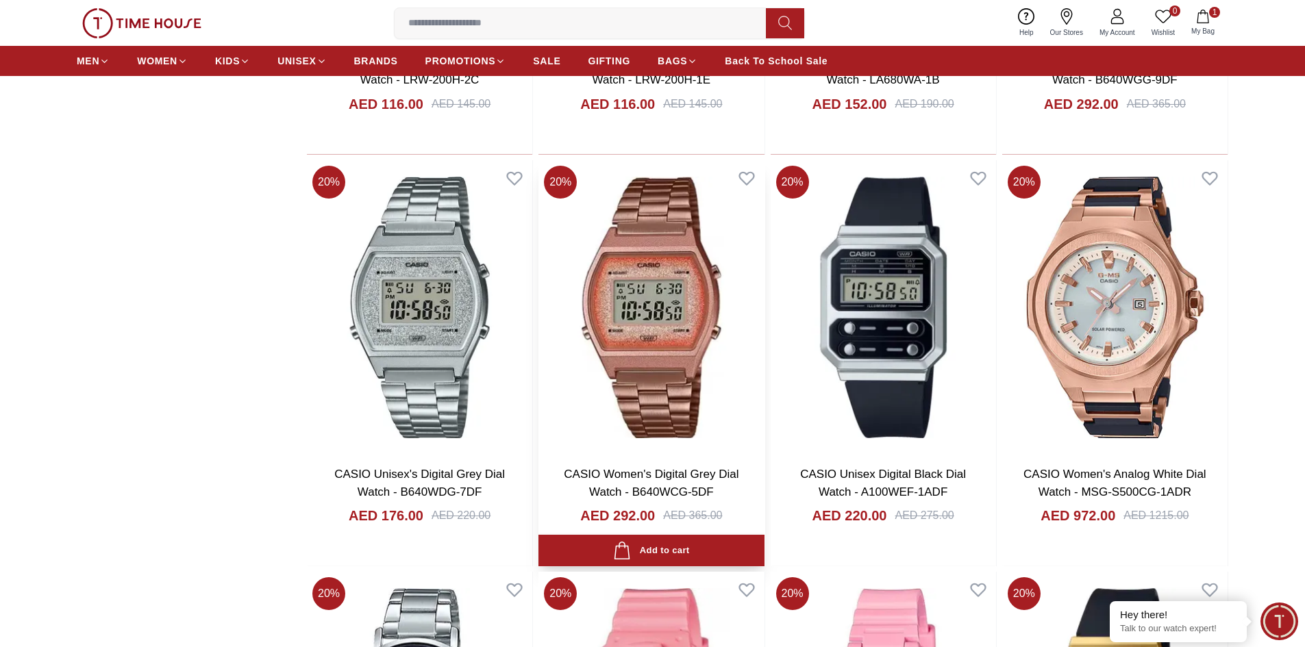
click at [640, 346] on img at bounding box center [650, 307] width 225 height 295
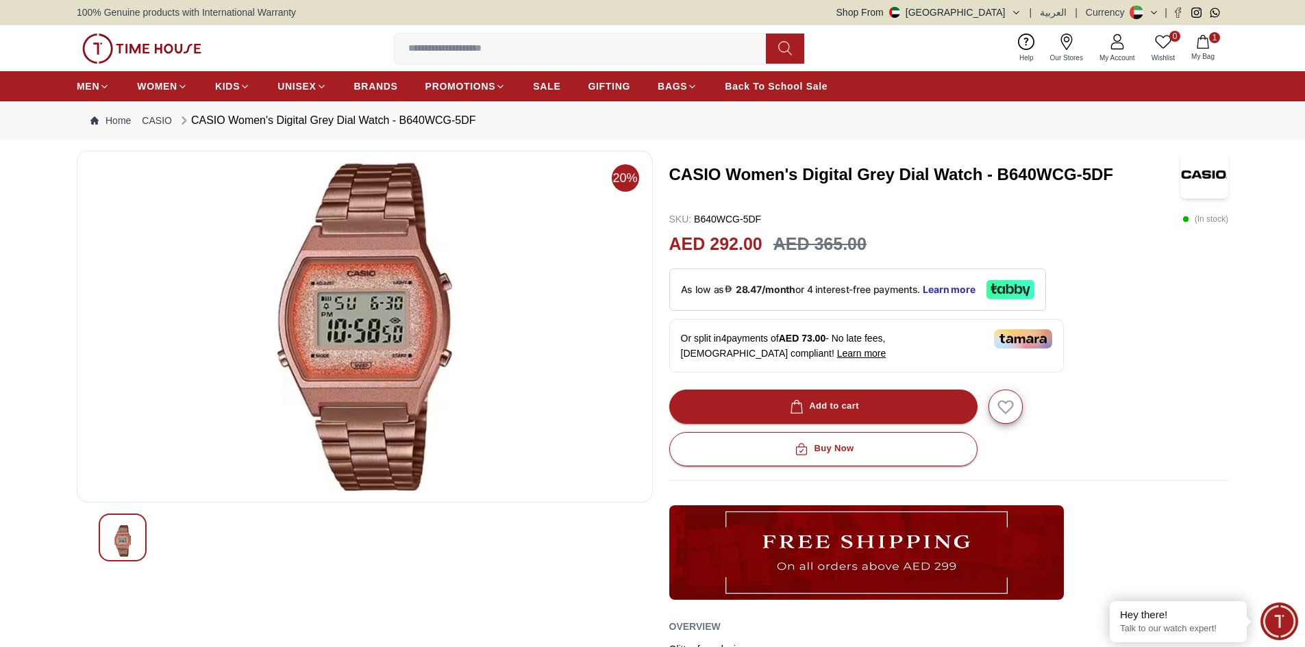
click at [348, 391] on img at bounding box center [364, 326] width 553 height 329
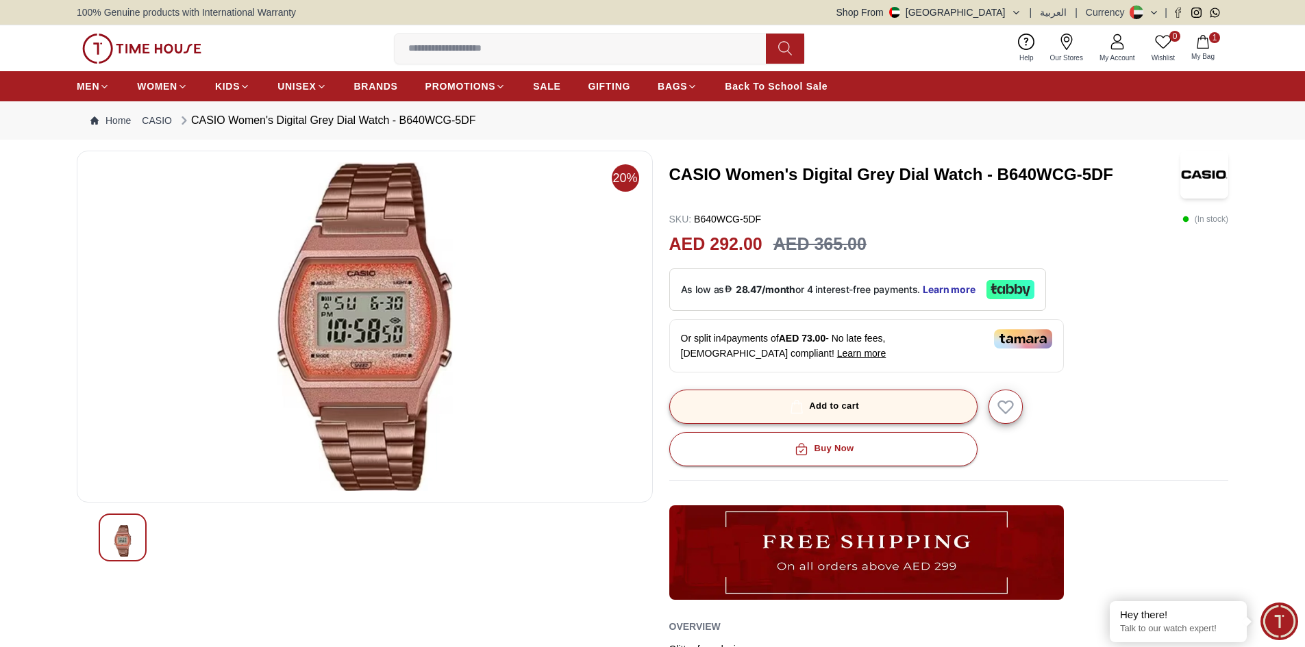
click at [846, 404] on div "Add to cart" at bounding box center [823, 407] width 72 height 16
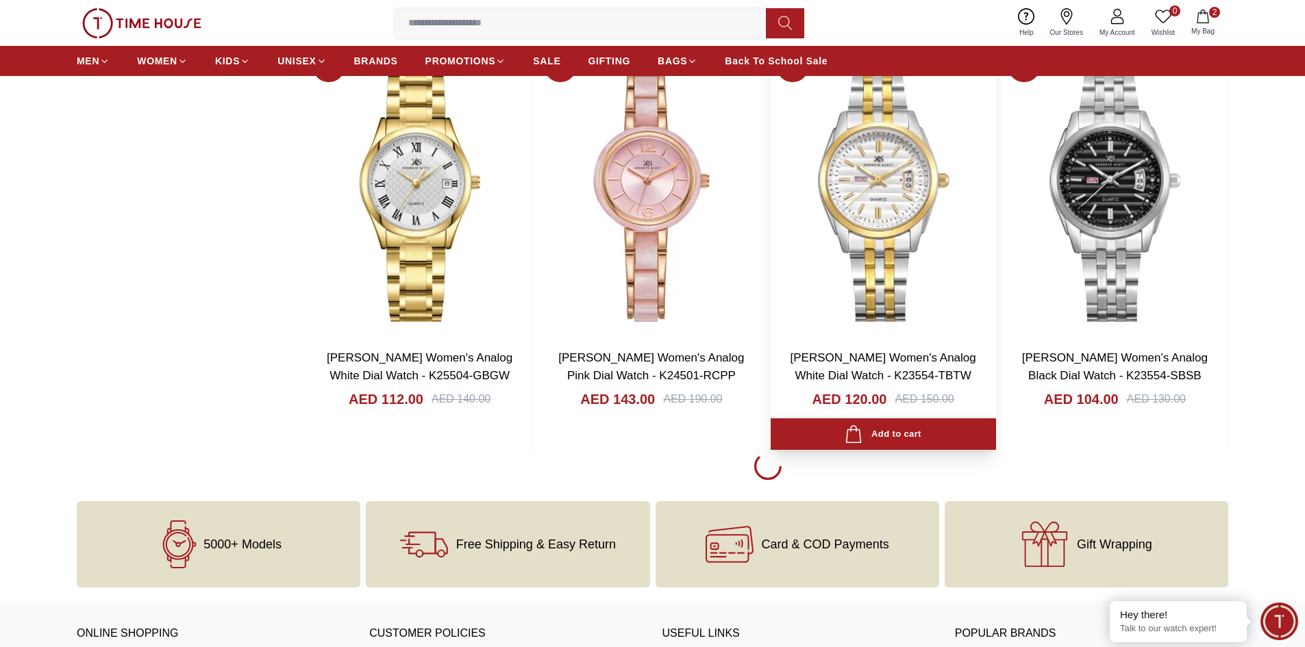
scroll to position [1849, 0]
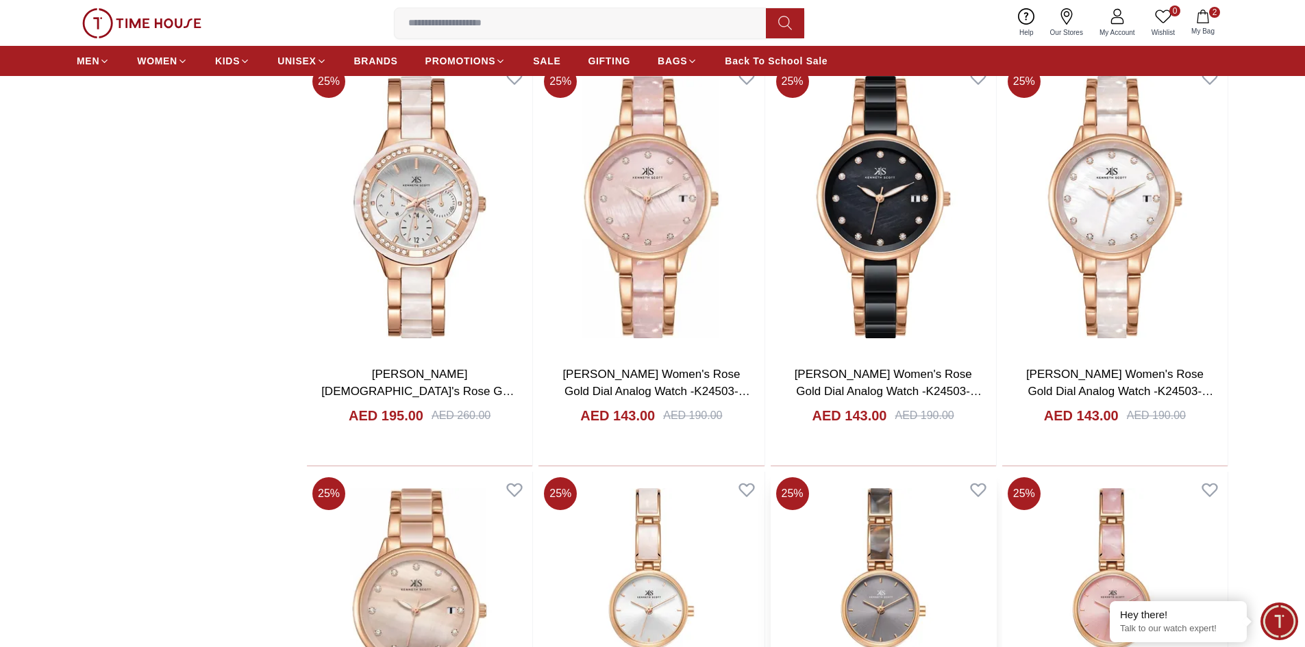
scroll to position [3836, 0]
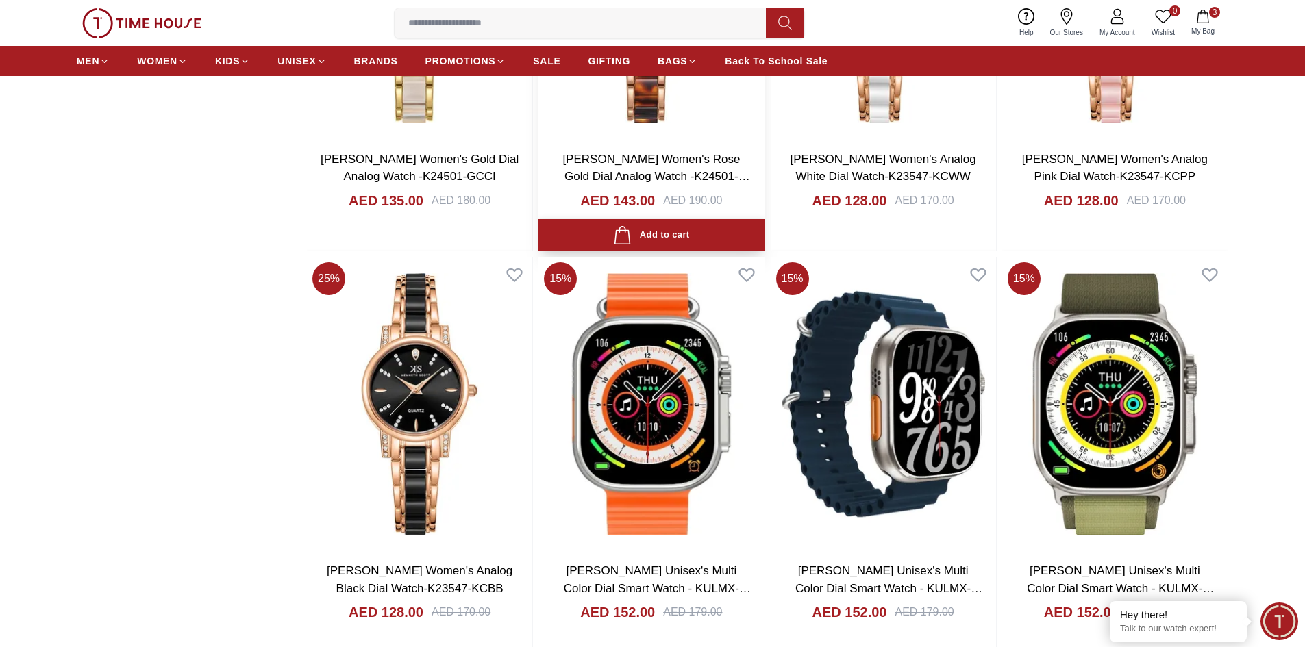
scroll to position [5370, 0]
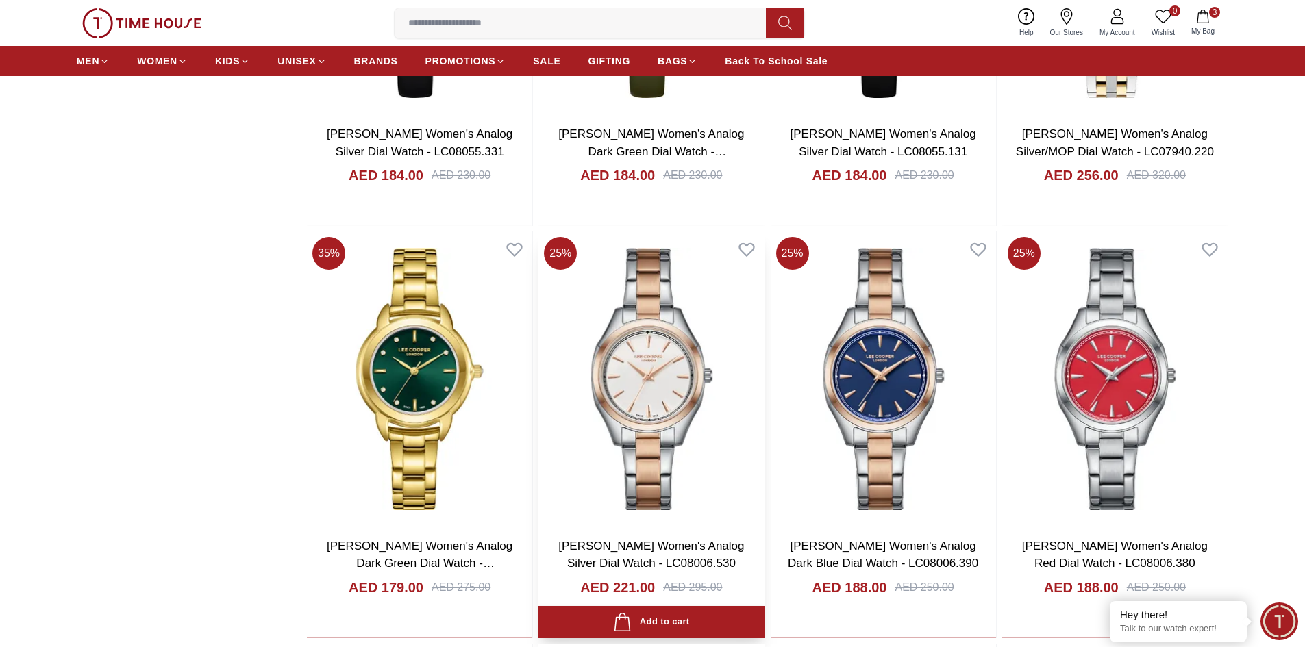
scroll to position [2055, 0]
